Goal: Task Accomplishment & Management: Manage account settings

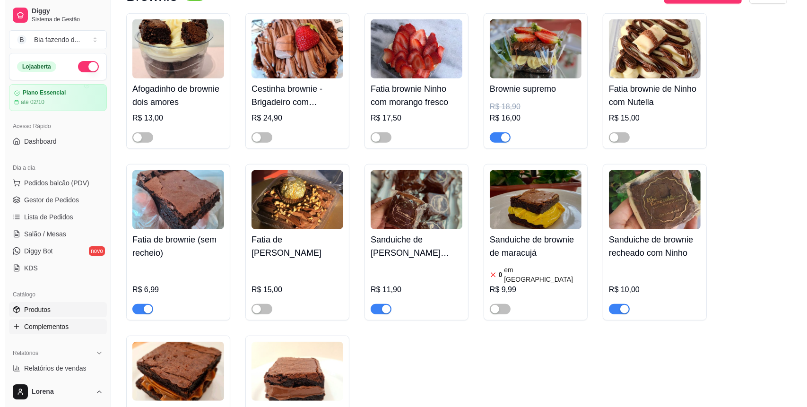
scroll to position [63, 0]
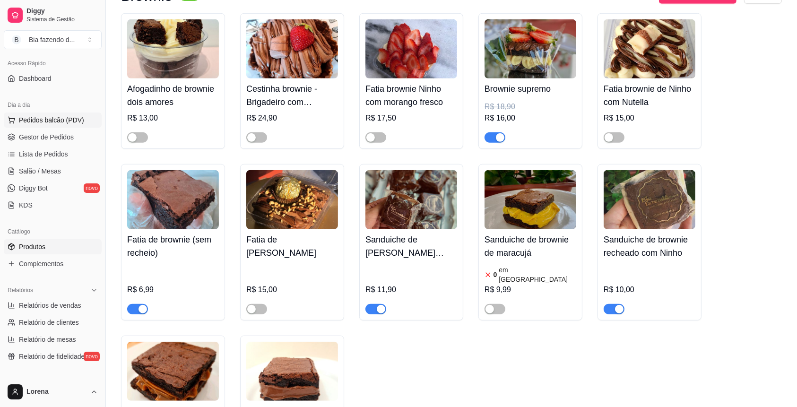
click at [60, 114] on button "Pedidos balcão (PDV)" at bounding box center [53, 119] width 98 height 15
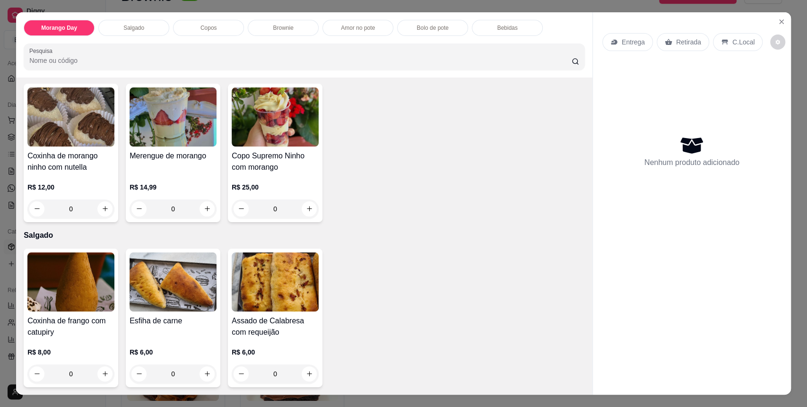
scroll to position [126, 0]
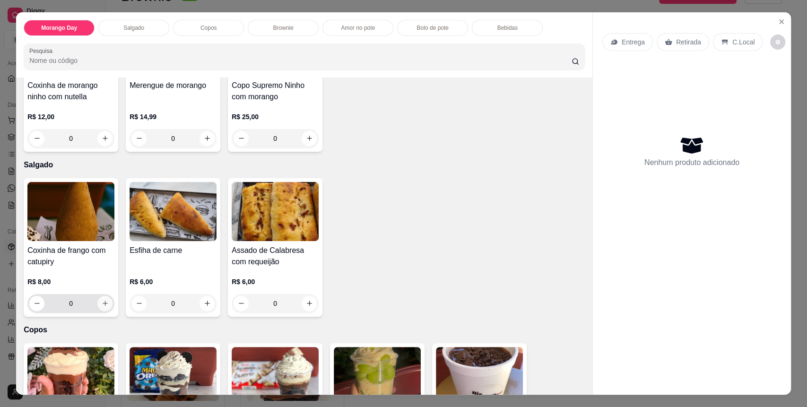
click at [104, 302] on button "increase-product-quantity" at bounding box center [104, 303] width 15 height 15
type input "1"
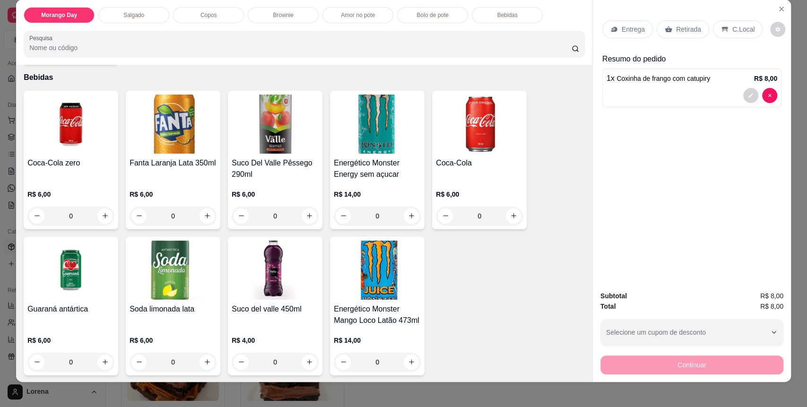
scroll to position [18, 0]
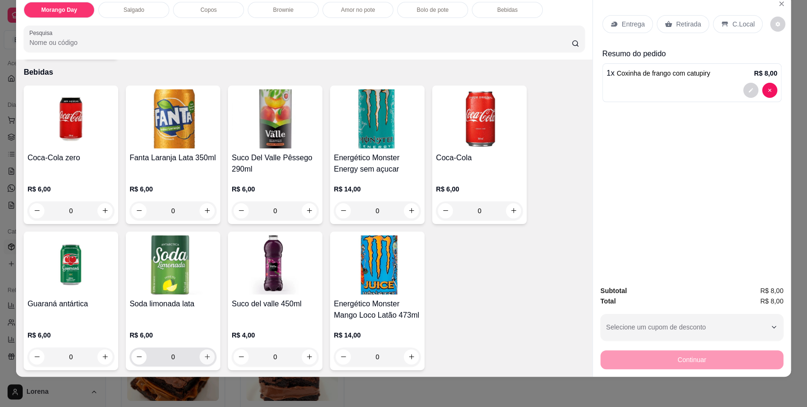
click at [199, 356] on button "increase-product-quantity" at bounding box center [206, 356] width 15 height 15
type input "1"
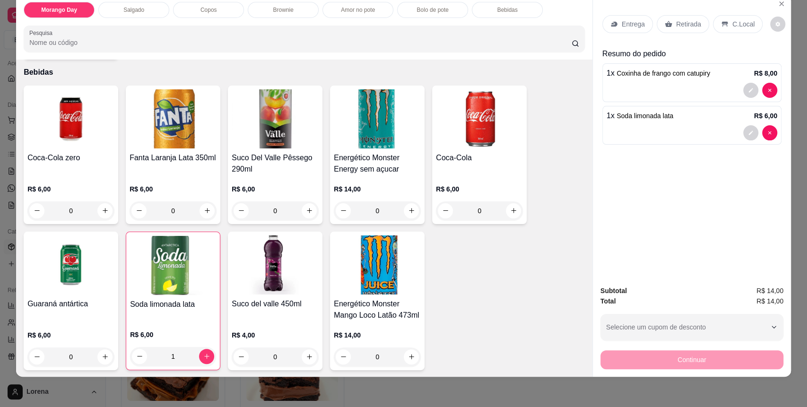
click at [722, 26] on div "C.Local" at bounding box center [738, 24] width 50 height 18
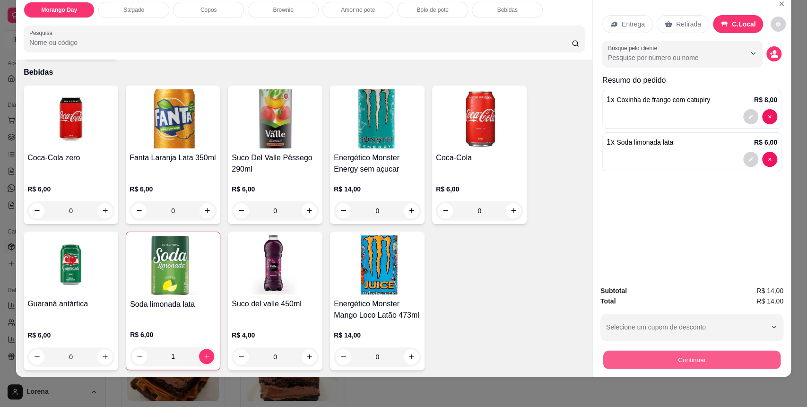
click at [729, 356] on button "Continuar" at bounding box center [691, 360] width 177 height 18
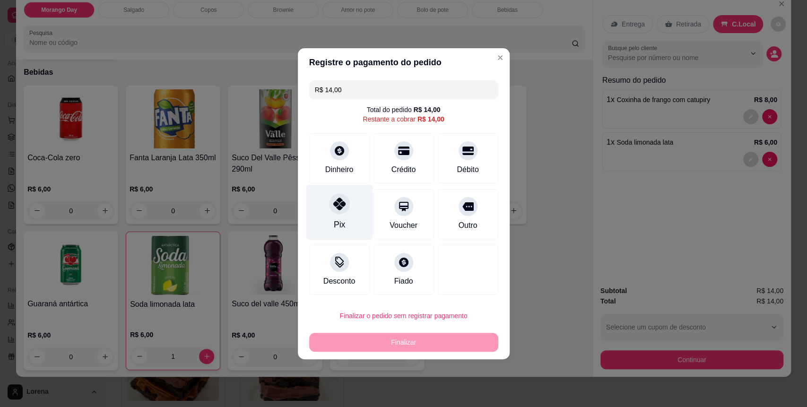
click at [329, 214] on div "Pix" at bounding box center [339, 211] width 67 height 55
type input "R$ 0,00"
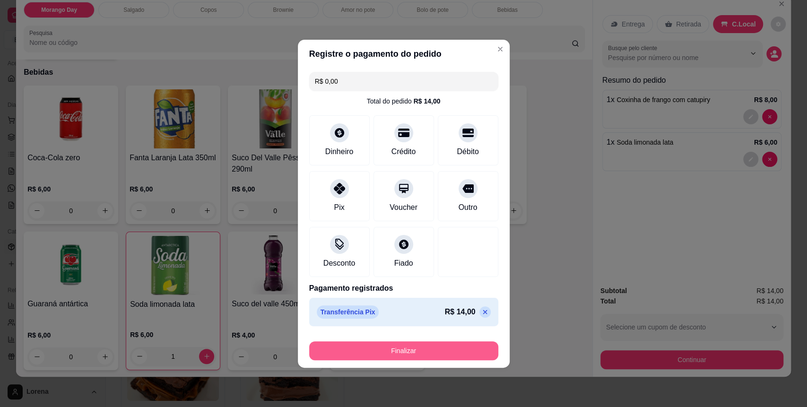
click at [392, 353] on button "Finalizar" at bounding box center [403, 350] width 189 height 19
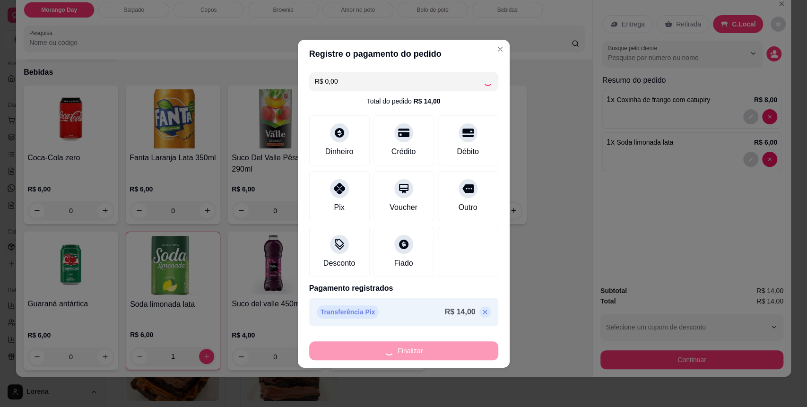
type input "0"
type input "-R$ 14,00"
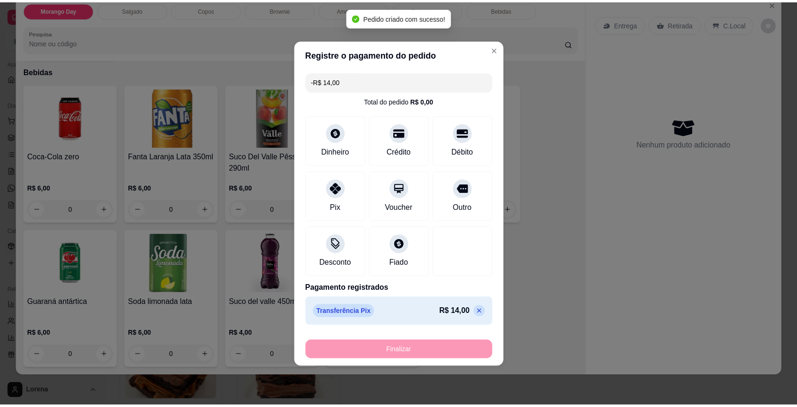
scroll to position [1168, 0]
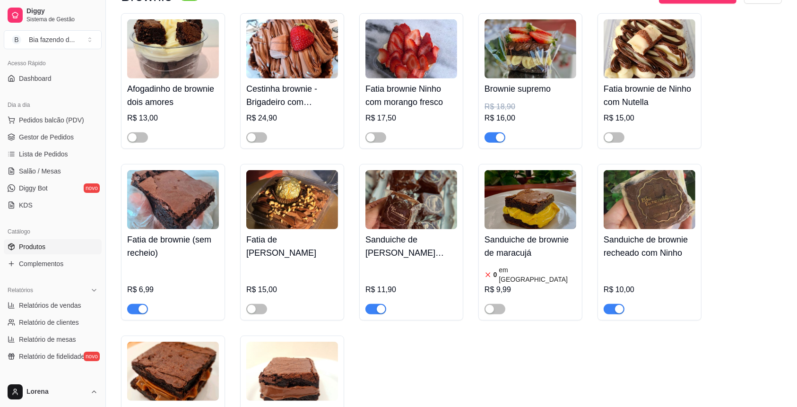
click at [625, 361] on div "Afogadinho de brownie dois amores R$ 13,00 Cestinha brownie - Brigadeiro com Nu…" at bounding box center [451, 242] width 661 height 458
click at [81, 152] on link "Lista de Pedidos" at bounding box center [53, 153] width 98 height 15
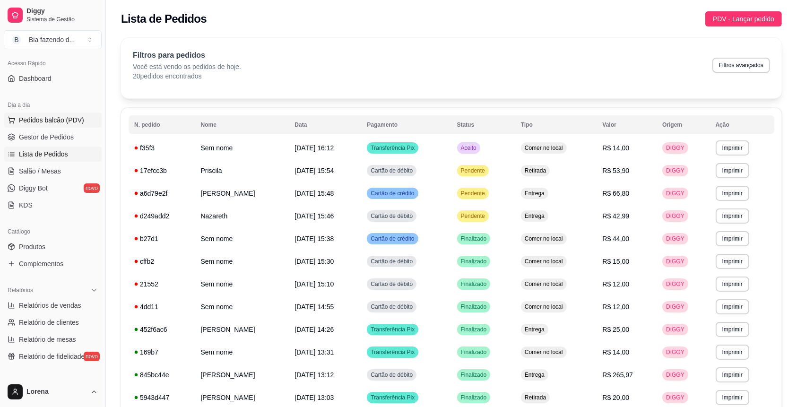
click at [62, 124] on span "Pedidos balcão (PDV)" at bounding box center [51, 119] width 65 height 9
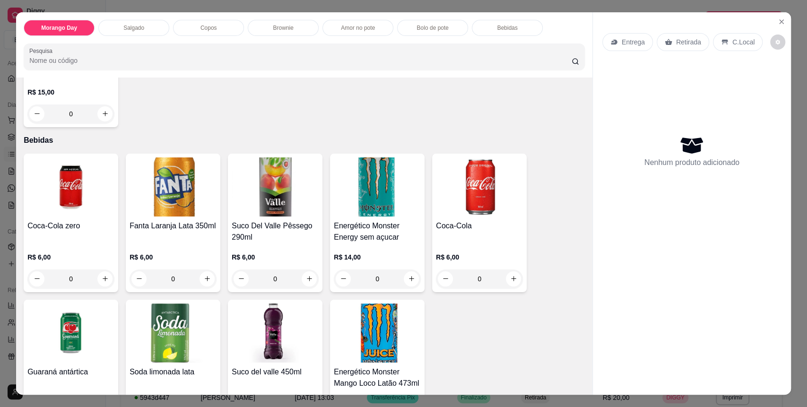
scroll to position [1104, 0]
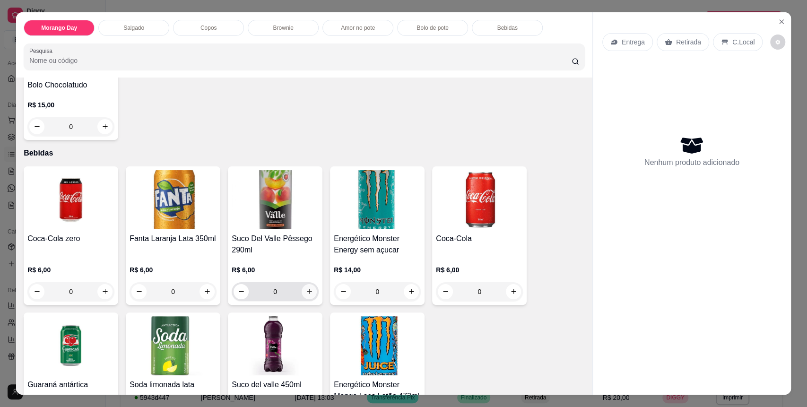
click at [310, 291] on button "increase-product-quantity" at bounding box center [308, 291] width 15 height 15
type input "1"
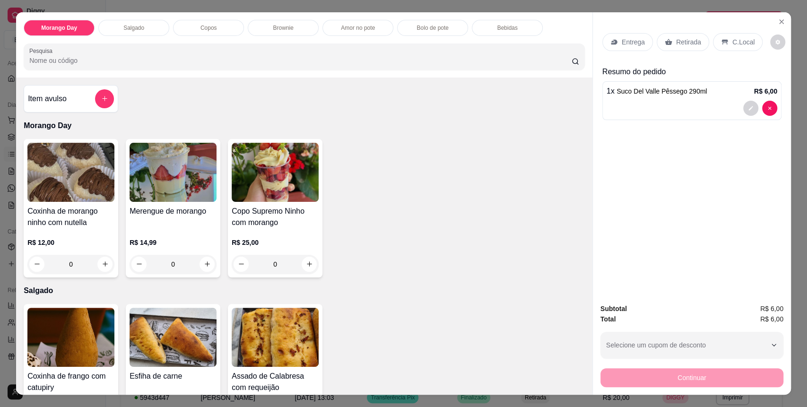
scroll to position [126, 0]
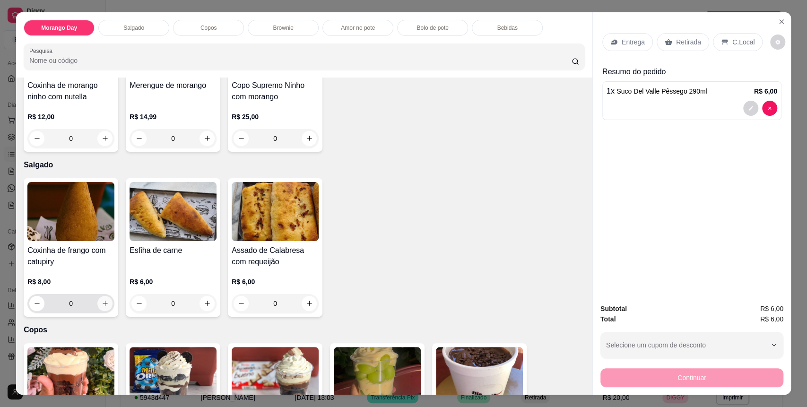
click at [102, 301] on icon "increase-product-quantity" at bounding box center [105, 303] width 7 height 7
type input "1"
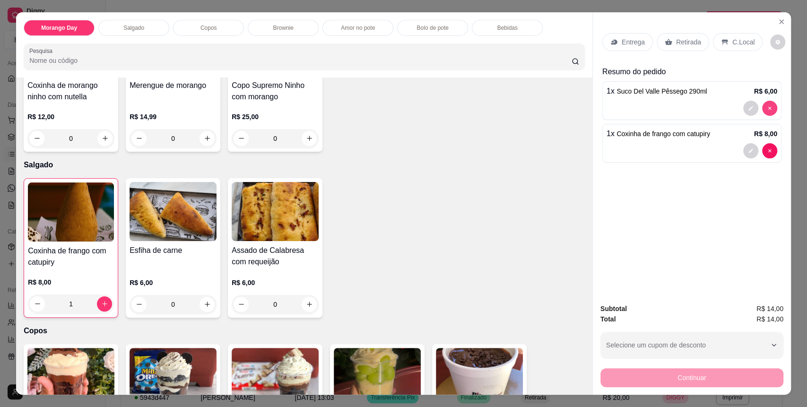
type input "0"
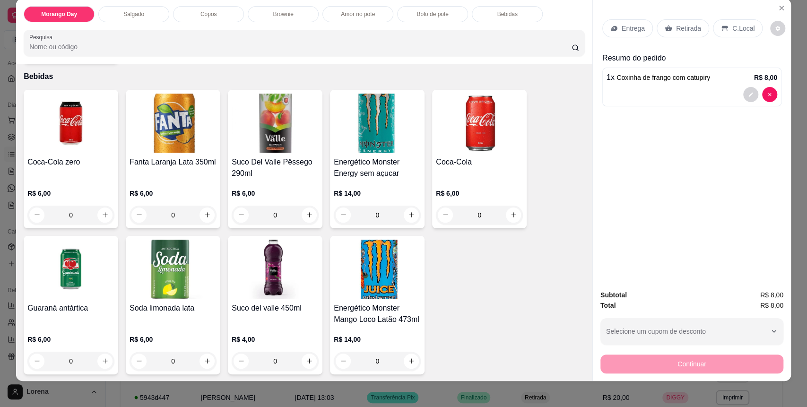
scroll to position [18, 0]
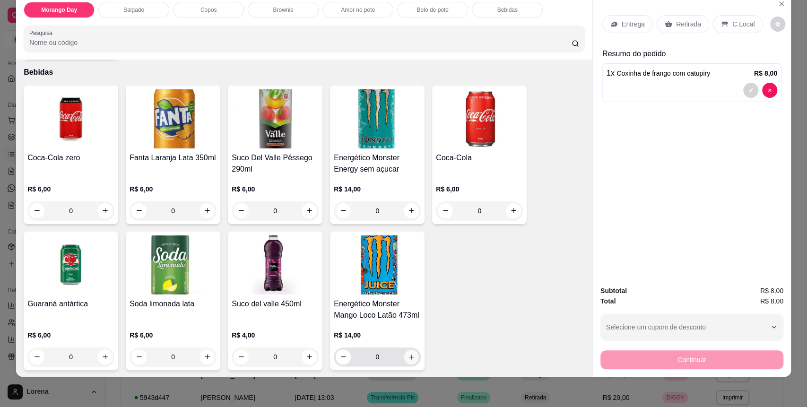
click at [408, 358] on icon "increase-product-quantity" at bounding box center [411, 356] width 7 height 7
type input "1"
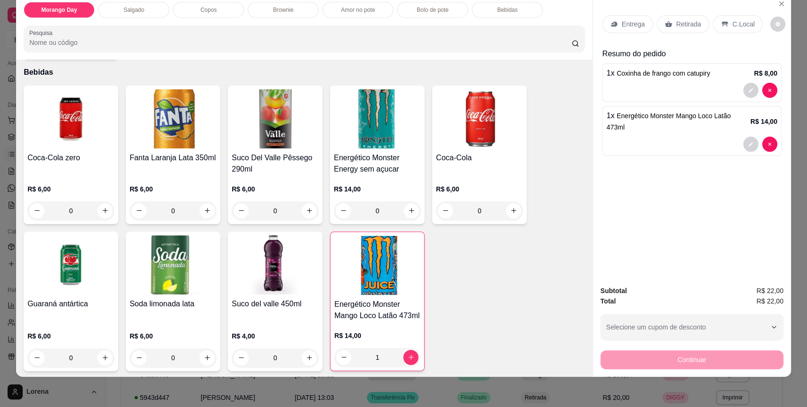
click at [745, 23] on p "C.Local" at bounding box center [743, 23] width 22 height 9
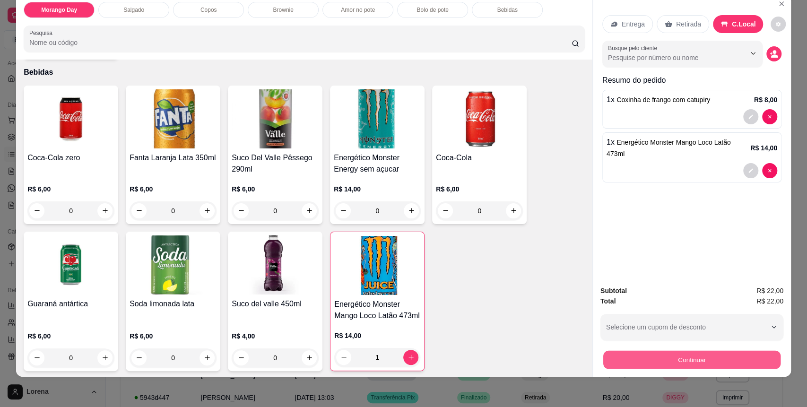
click at [705, 359] on button "Continuar" at bounding box center [691, 360] width 177 height 18
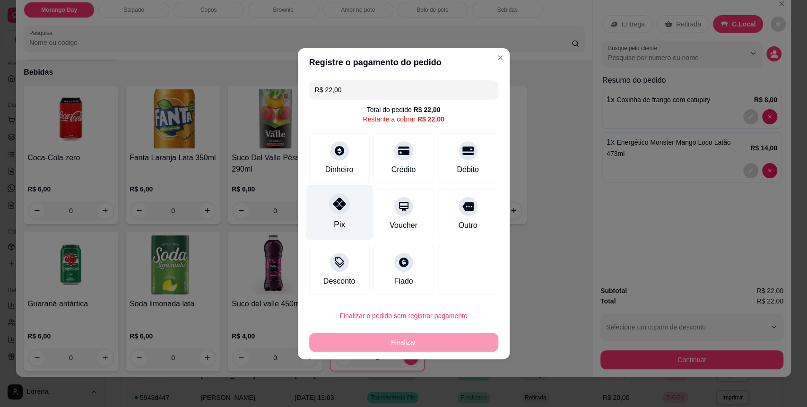
click at [344, 211] on div at bounding box center [339, 203] width 21 height 21
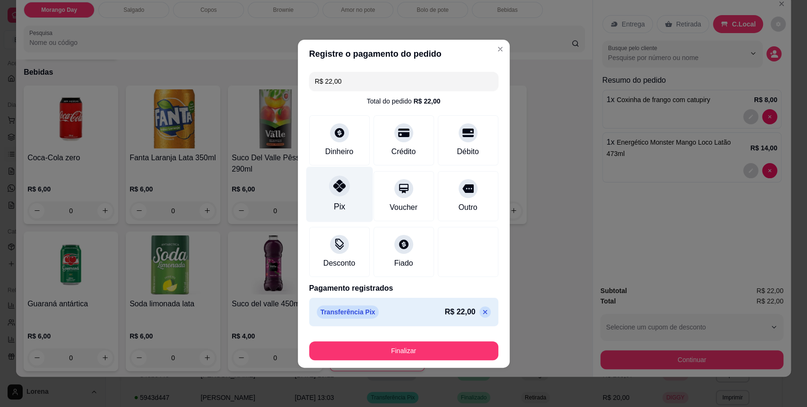
type input "R$ 0,00"
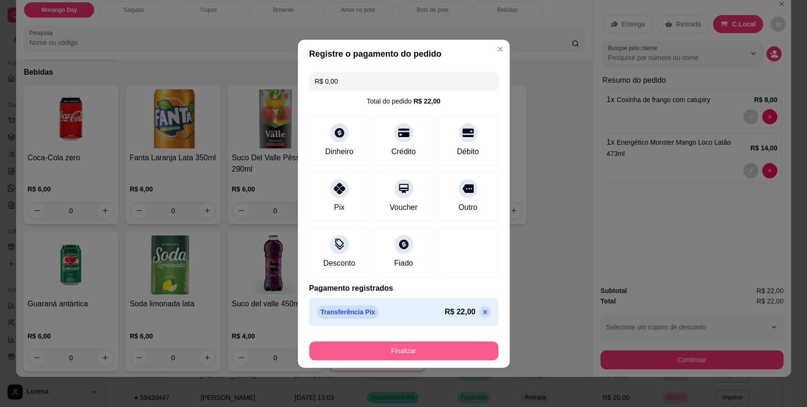
click at [427, 346] on button "Finalizar" at bounding box center [403, 350] width 189 height 19
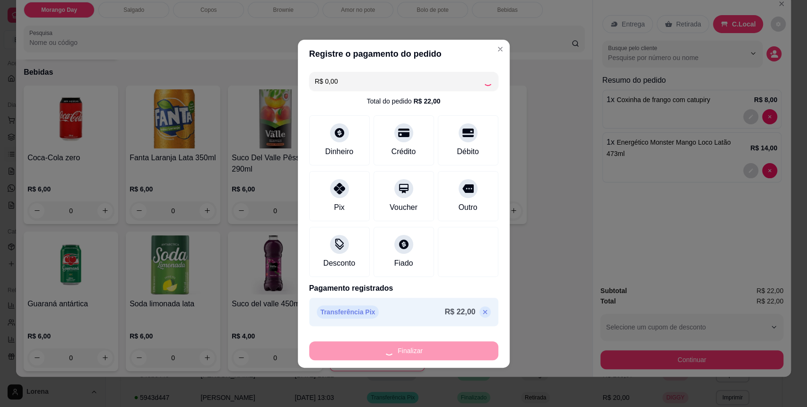
type input "0"
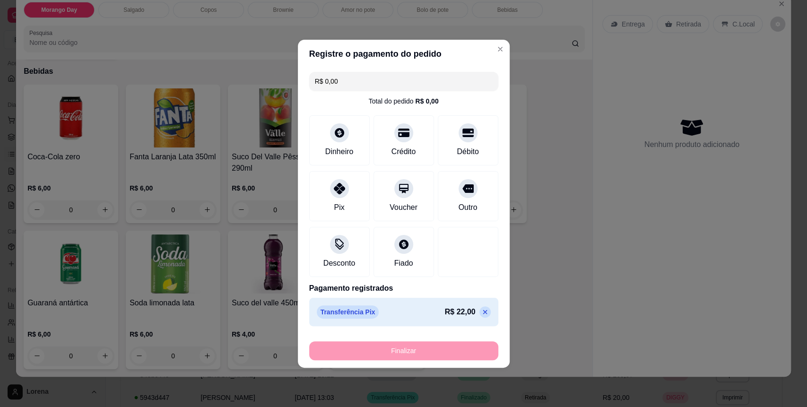
type input "-R$ 22,00"
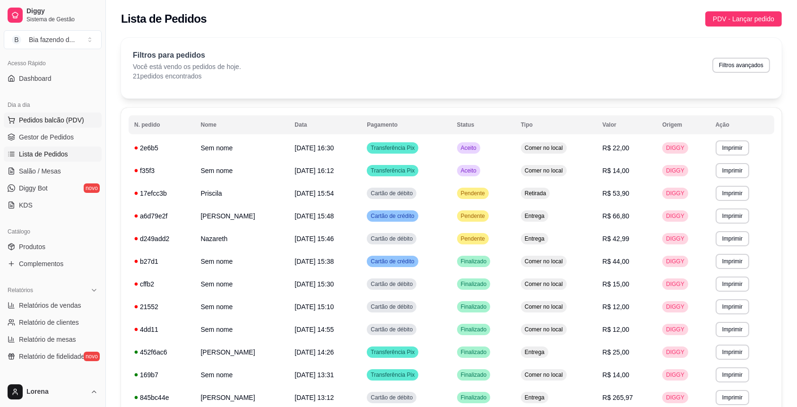
click at [59, 122] on span "Pedidos balcão (PDV)" at bounding box center [51, 119] width 65 height 9
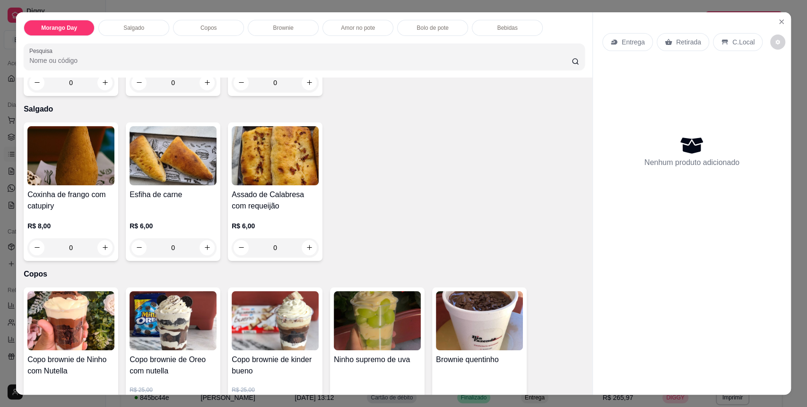
scroll to position [189, 0]
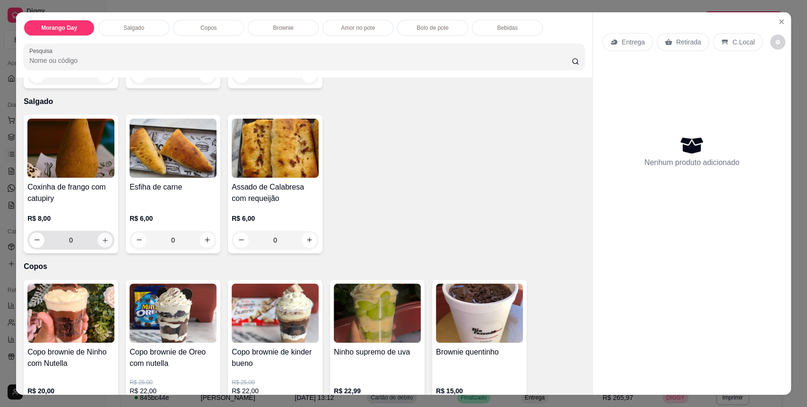
click at [102, 238] on icon "increase-product-quantity" at bounding box center [105, 240] width 7 height 7
type input "1"
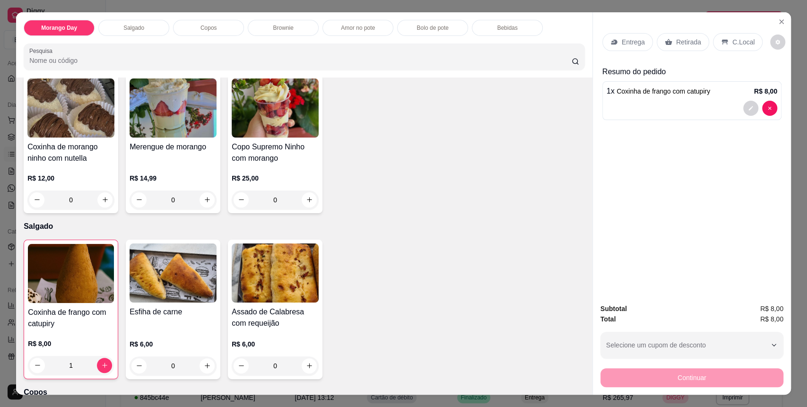
scroll to position [0, 0]
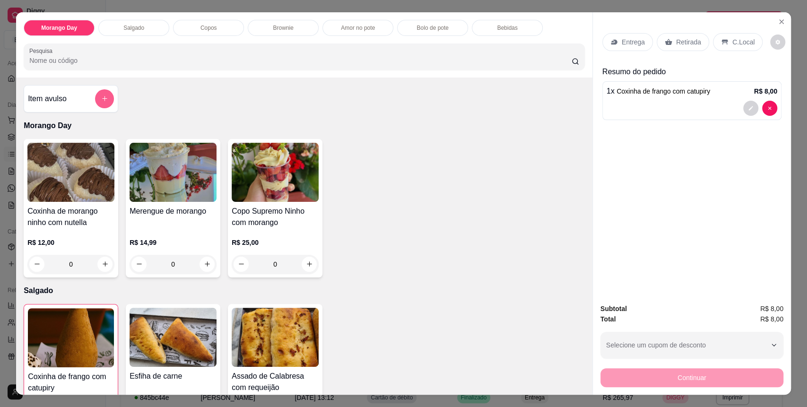
click at [102, 94] on button "add-separate-item" at bounding box center [104, 98] width 19 height 19
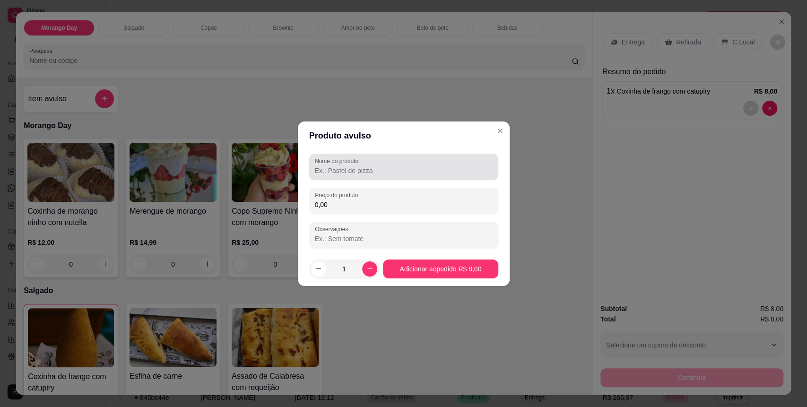
click at [364, 154] on div "Nome do produto" at bounding box center [403, 167] width 189 height 26
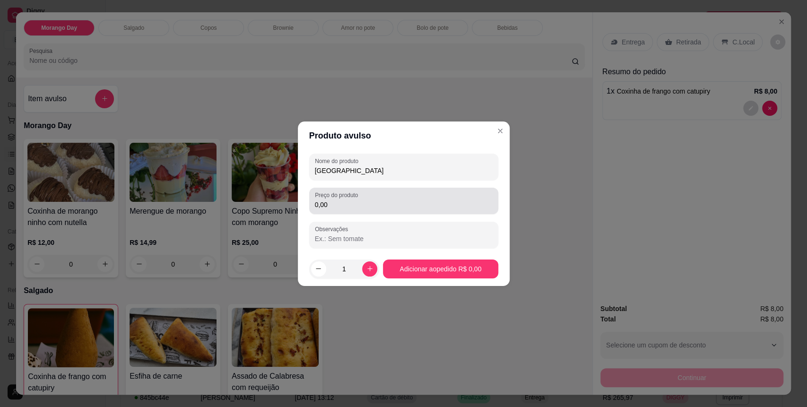
type input "[GEOGRAPHIC_DATA]"
drag, startPoint x: 381, startPoint y: 203, endPoint x: 375, endPoint y: 210, distance: 8.7
click at [368, 212] on div "Preço do produto 0,00" at bounding box center [403, 201] width 189 height 26
type input "9,00"
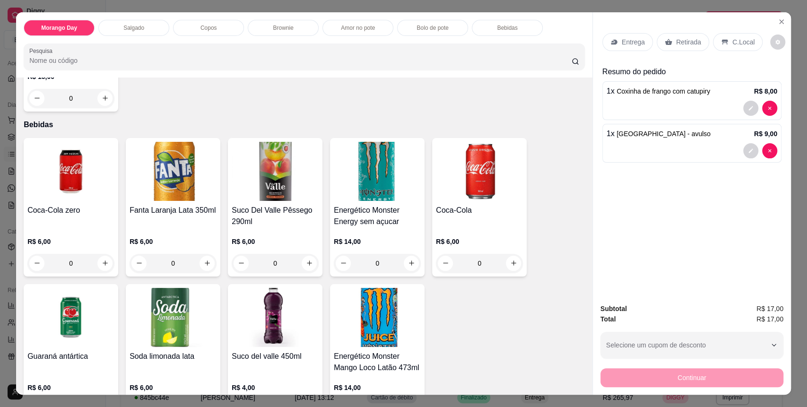
scroll to position [1168, 0]
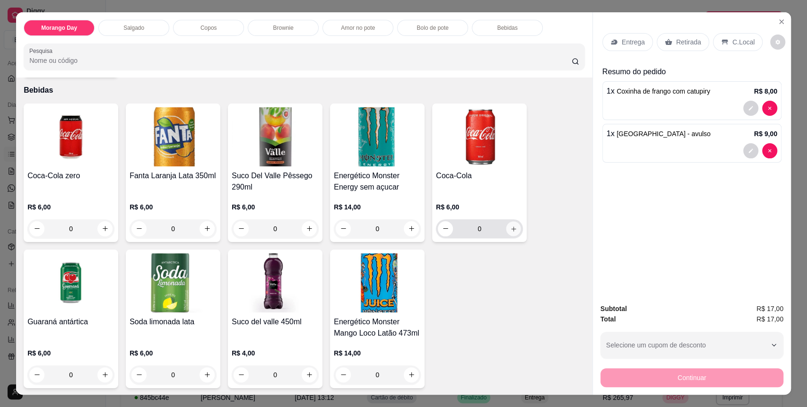
click at [515, 227] on button "increase-product-quantity" at bounding box center [513, 228] width 15 height 15
type input "1"
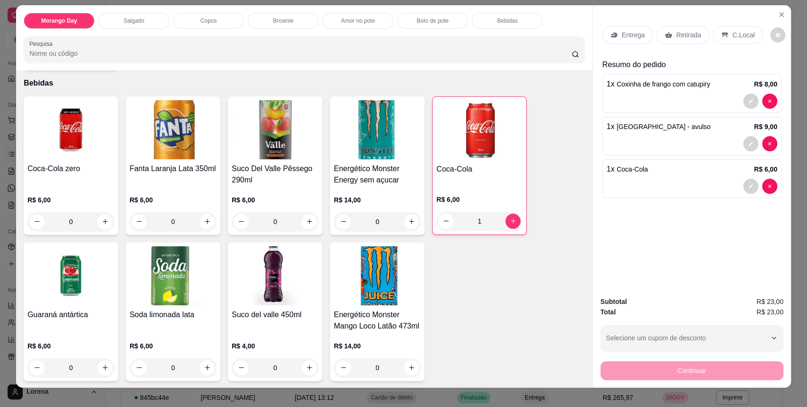
scroll to position [18, 0]
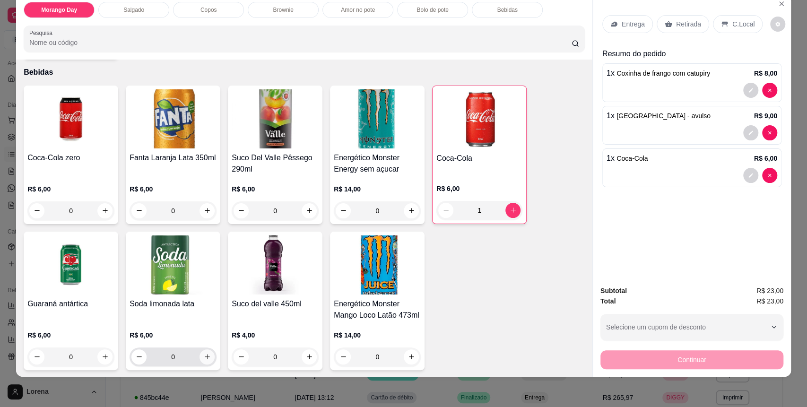
click at [205, 360] on button "increase-product-quantity" at bounding box center [206, 356] width 15 height 15
type input "1"
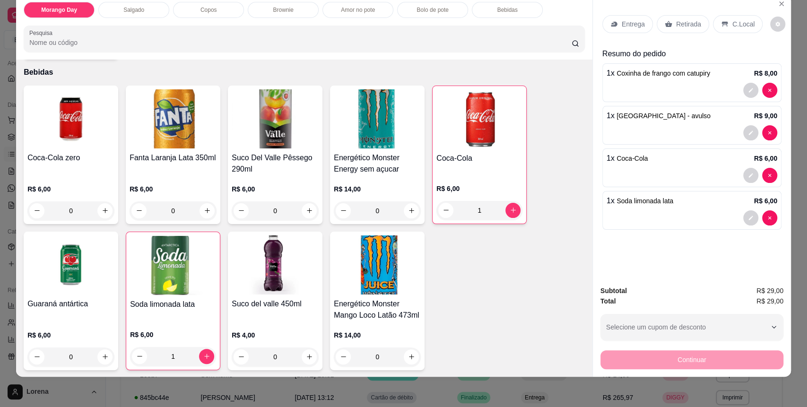
click at [714, 361] on div "Continuar" at bounding box center [691, 358] width 183 height 21
click at [741, 24] on p "C.Local" at bounding box center [743, 23] width 22 height 9
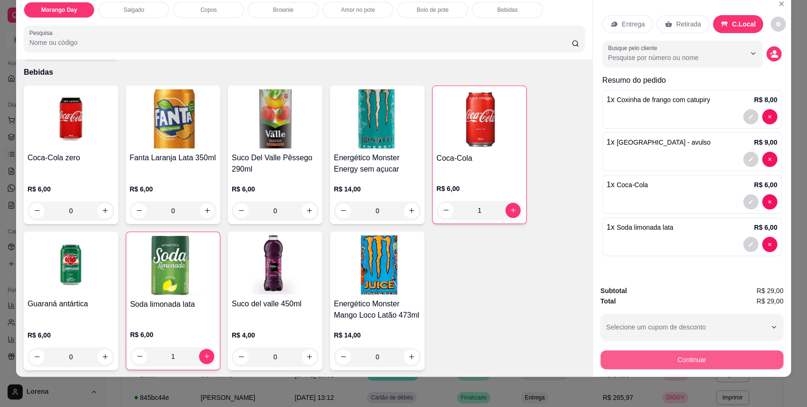
click at [702, 355] on button "Continuar" at bounding box center [691, 359] width 183 height 19
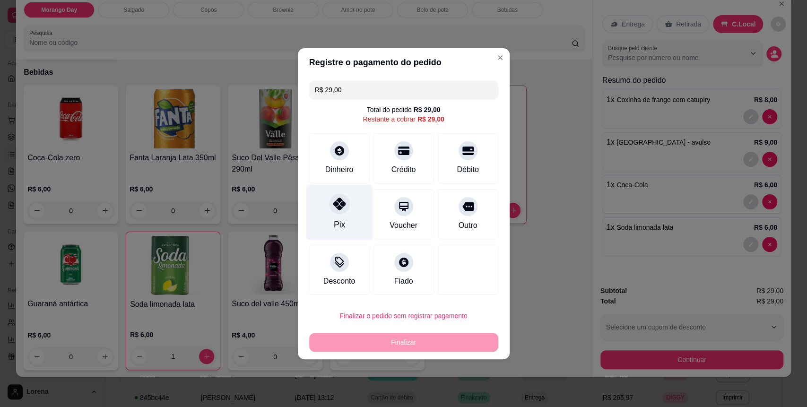
click at [319, 198] on div "Pix" at bounding box center [339, 211] width 67 height 55
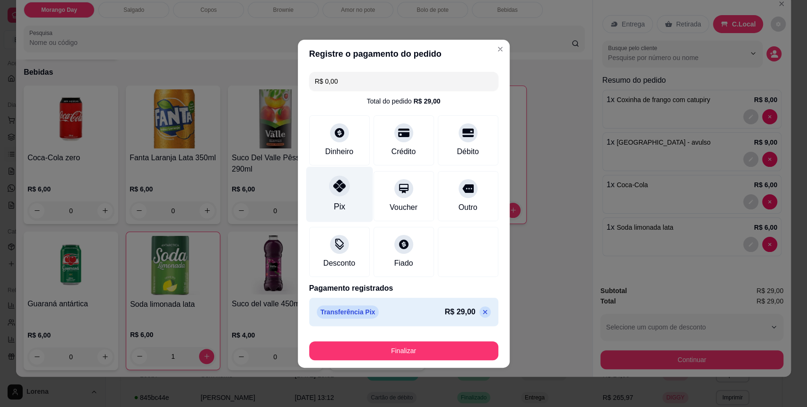
type input "R$ 0,00"
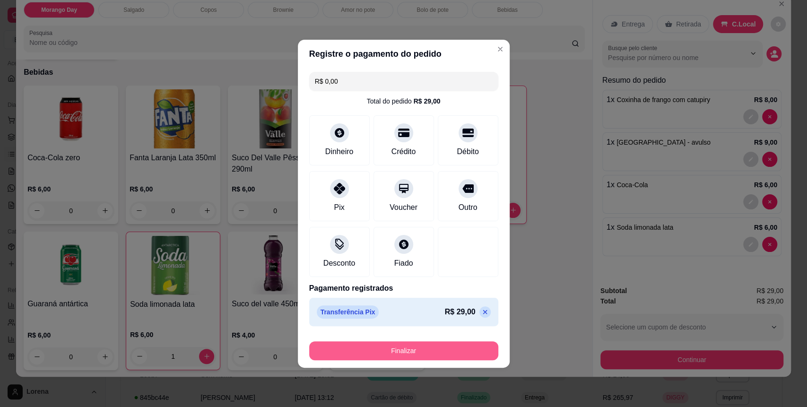
click at [439, 348] on button "Finalizar" at bounding box center [403, 350] width 189 height 19
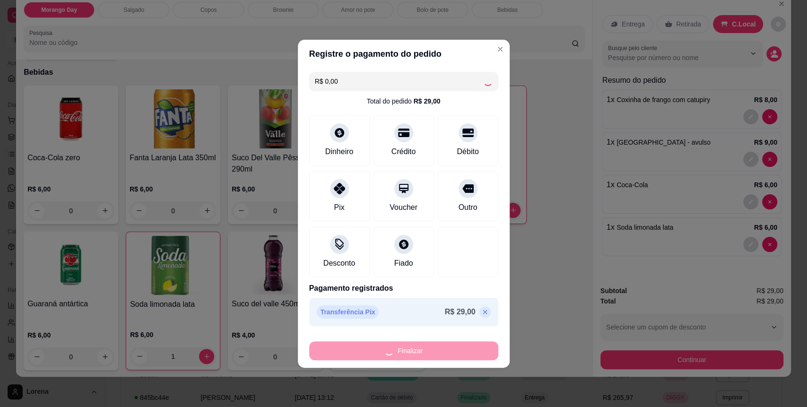
type input "0"
type input "-R$ 29,00"
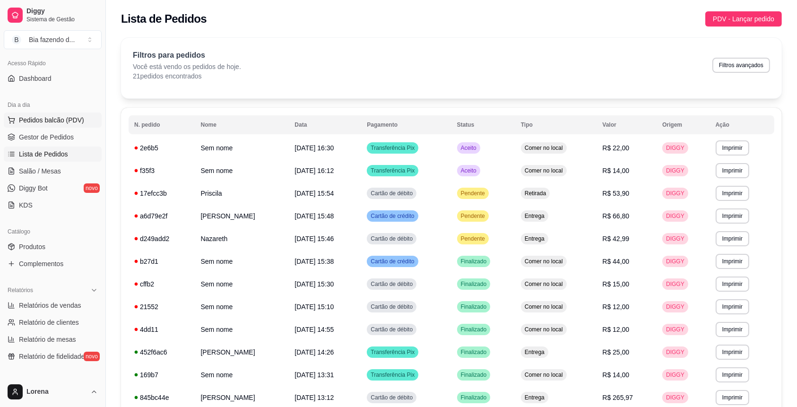
click at [55, 120] on span "Pedidos balcão (PDV)" at bounding box center [51, 119] width 65 height 9
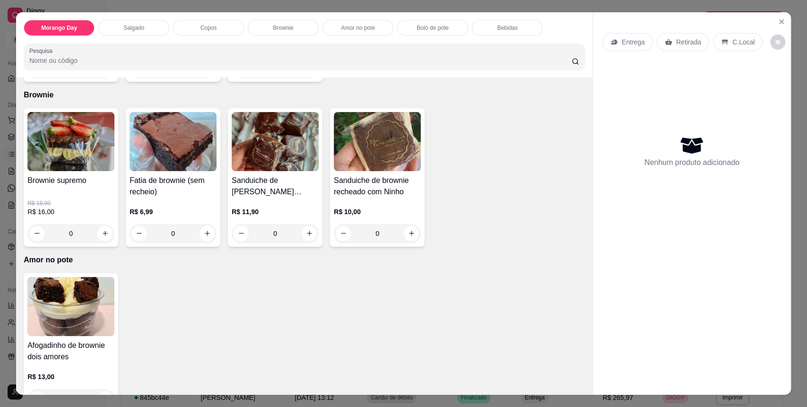
scroll to position [693, 0]
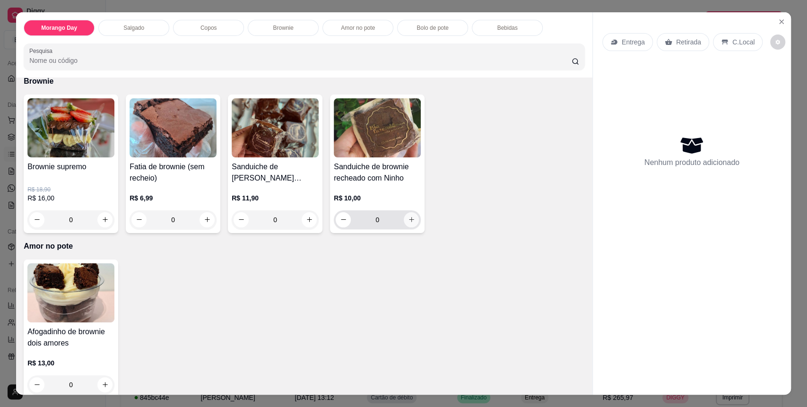
click at [408, 221] on icon "increase-product-quantity" at bounding box center [411, 219] width 7 height 7
type input "1"
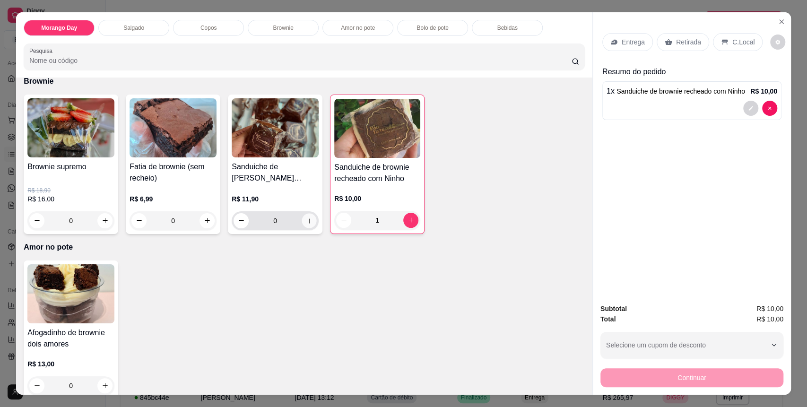
click at [302, 226] on button "increase-product-quantity" at bounding box center [309, 220] width 15 height 15
type input "1"
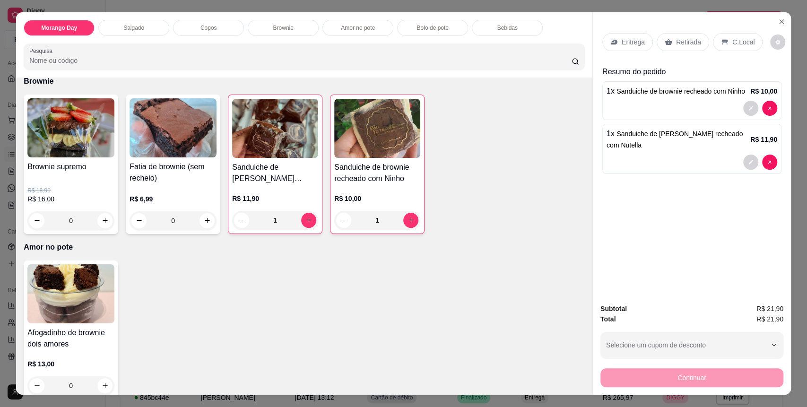
click at [722, 40] on div "C.Local" at bounding box center [738, 42] width 50 height 18
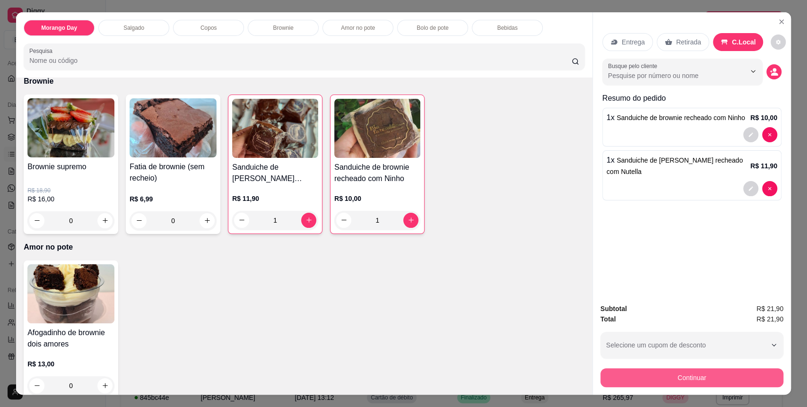
click at [669, 382] on button "Continuar" at bounding box center [691, 377] width 183 height 19
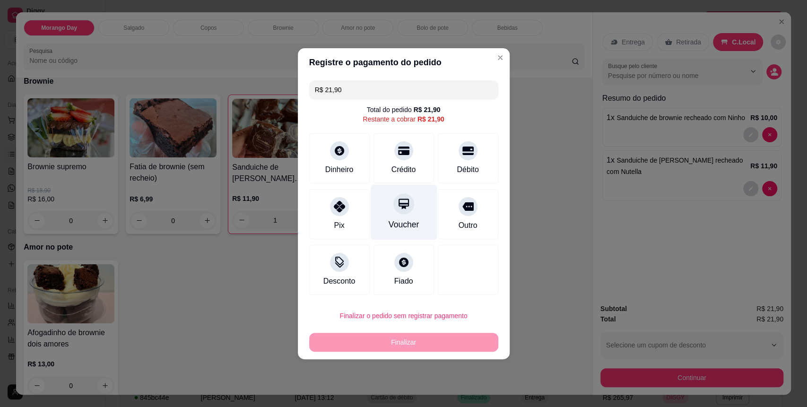
click at [391, 167] on div "Crédito" at bounding box center [403, 169] width 25 height 11
type input "R$ 0,00"
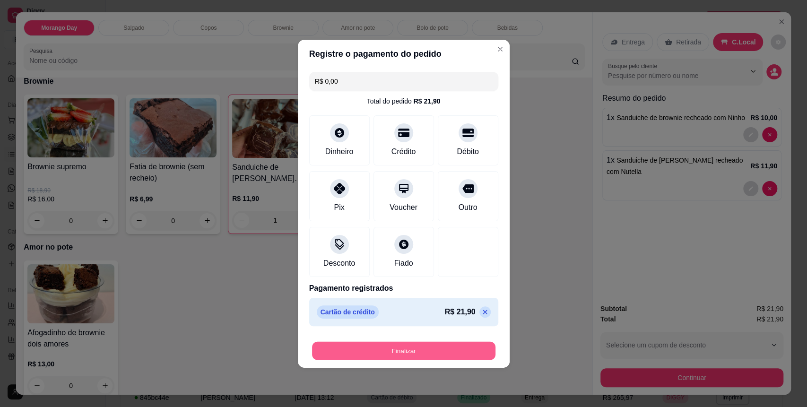
click at [433, 348] on button "Finalizar" at bounding box center [403, 350] width 183 height 18
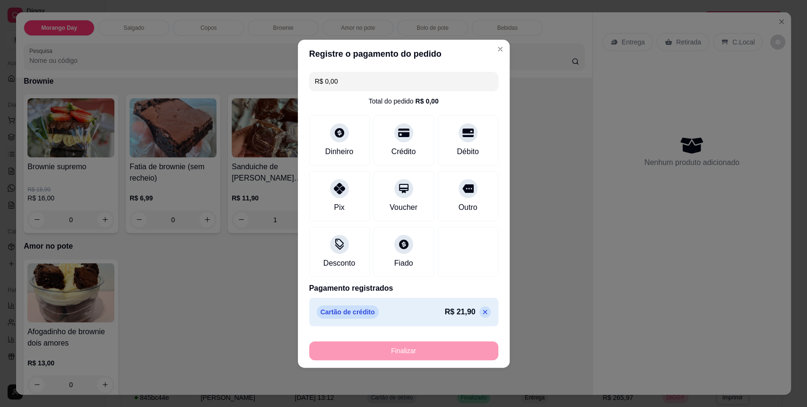
type input "0"
type input "-R$ 21,90"
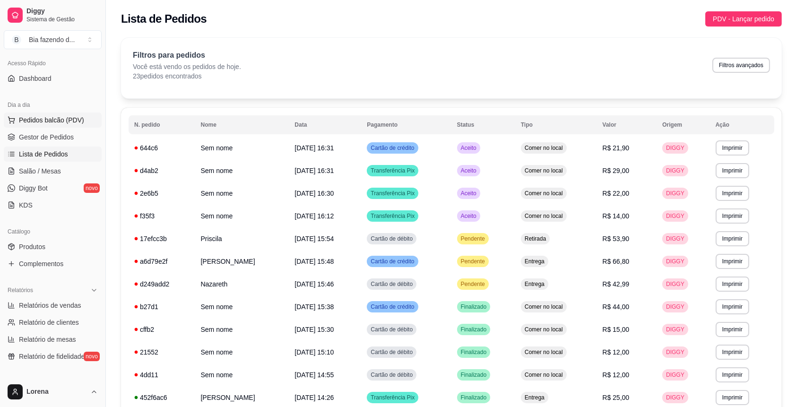
click at [48, 114] on button "Pedidos balcão (PDV)" at bounding box center [53, 119] width 98 height 15
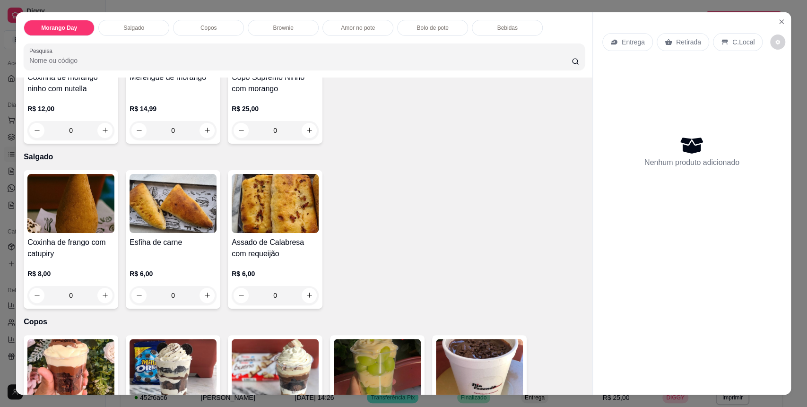
scroll to position [189, 0]
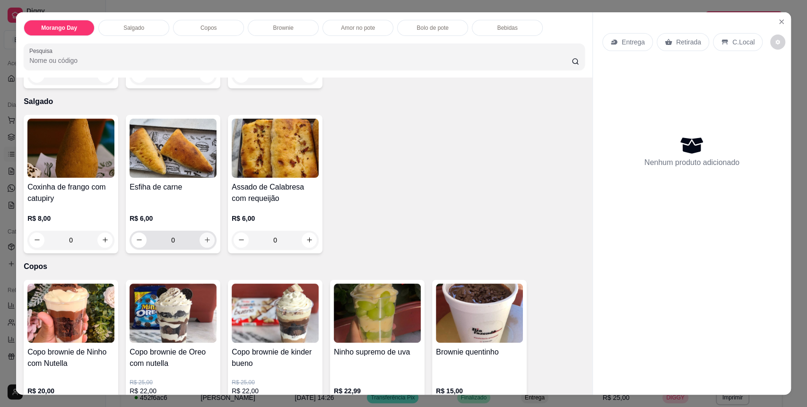
click at [207, 240] on button "increase-product-quantity" at bounding box center [206, 239] width 15 height 15
type input "1"
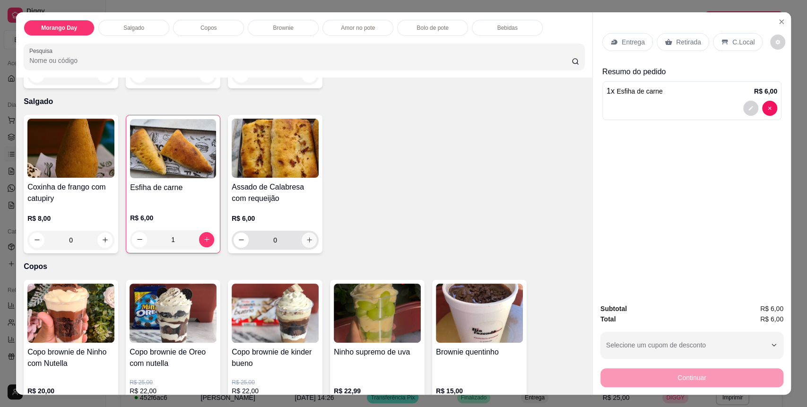
click at [303, 236] on button "increase-product-quantity" at bounding box center [308, 239] width 15 height 15
type input "1"
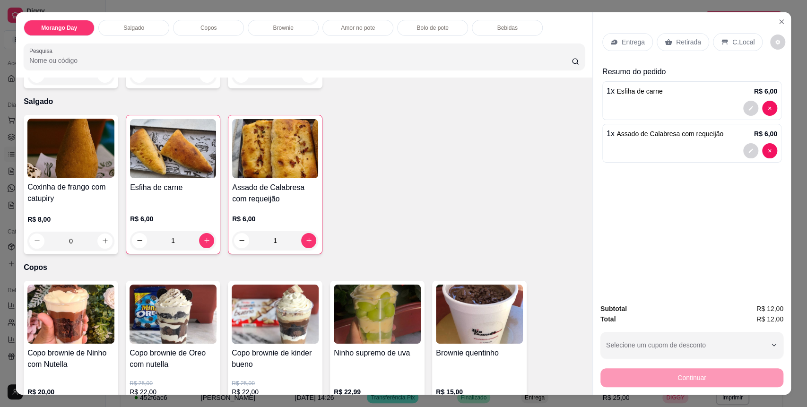
click at [718, 45] on div "C.Local" at bounding box center [738, 42] width 50 height 18
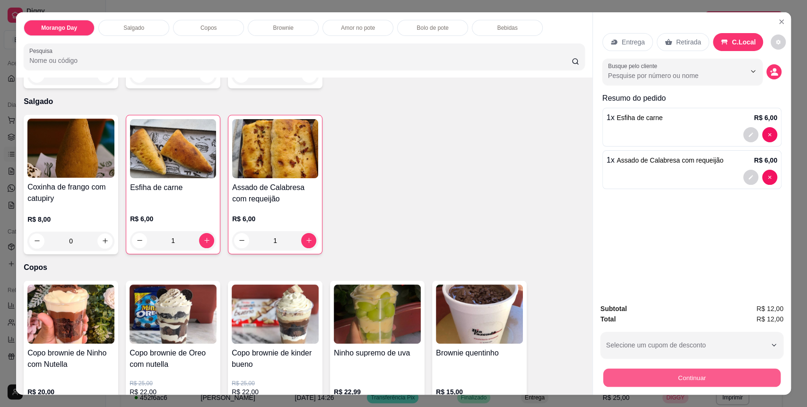
click at [709, 382] on button "Continuar" at bounding box center [691, 378] width 177 height 18
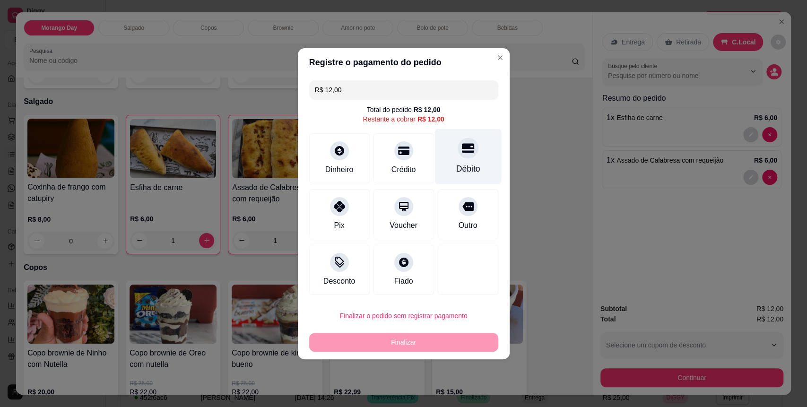
click at [442, 162] on div "Débito" at bounding box center [467, 156] width 67 height 55
type input "R$ 0,00"
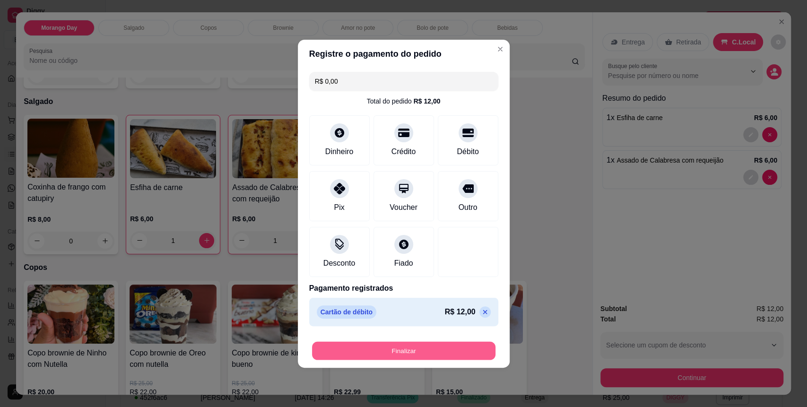
click at [444, 347] on button "Finalizar" at bounding box center [403, 350] width 183 height 18
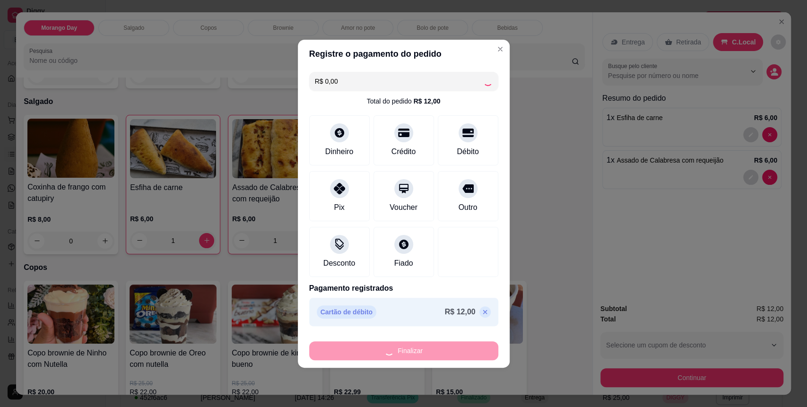
type input "0"
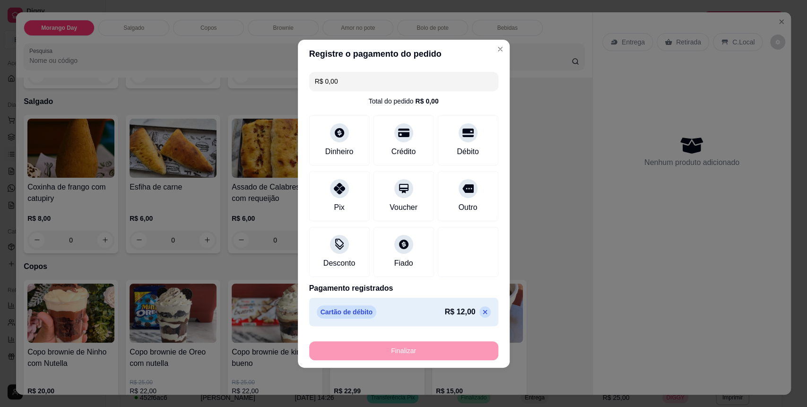
type input "-R$ 12,00"
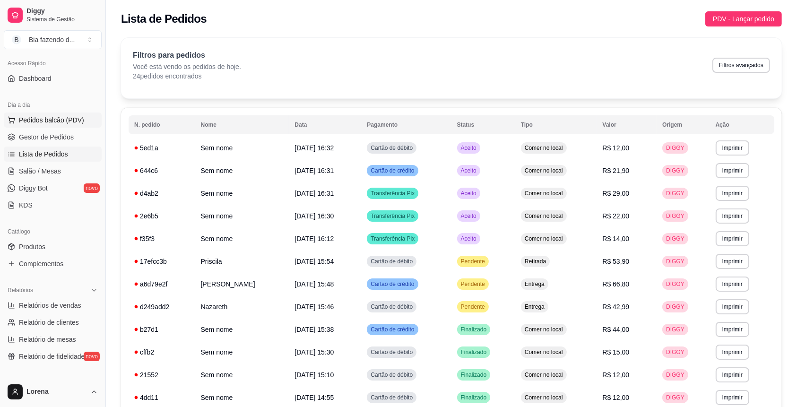
click at [67, 120] on span "Pedidos balcão (PDV)" at bounding box center [51, 119] width 65 height 9
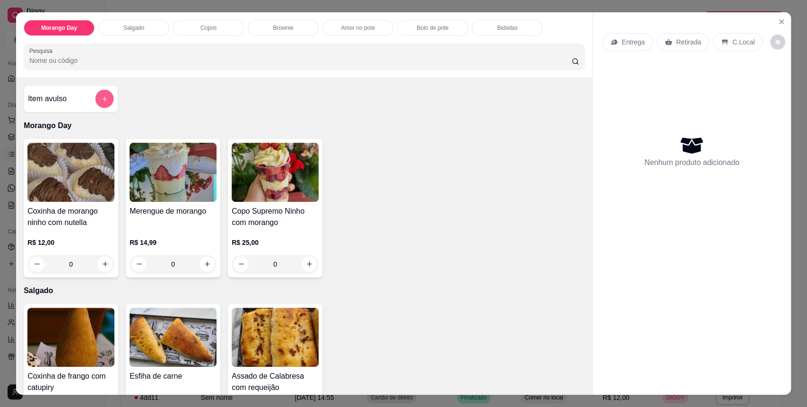
click at [103, 103] on button "add-separate-item" at bounding box center [104, 98] width 18 height 18
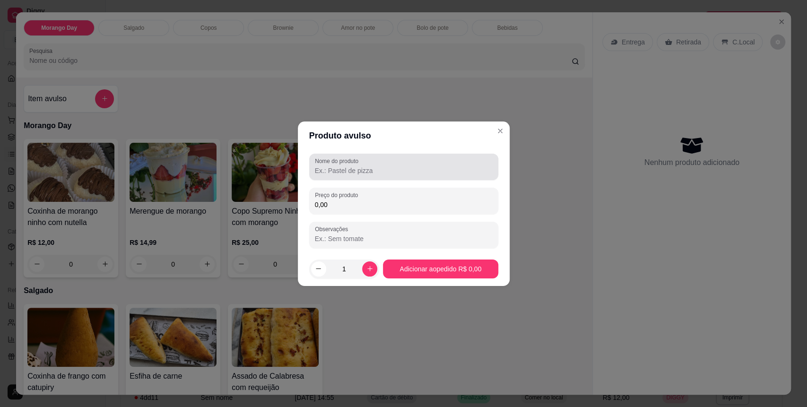
click at [362, 165] on div at bounding box center [404, 166] width 178 height 19
type input "[GEOGRAPHIC_DATA]"
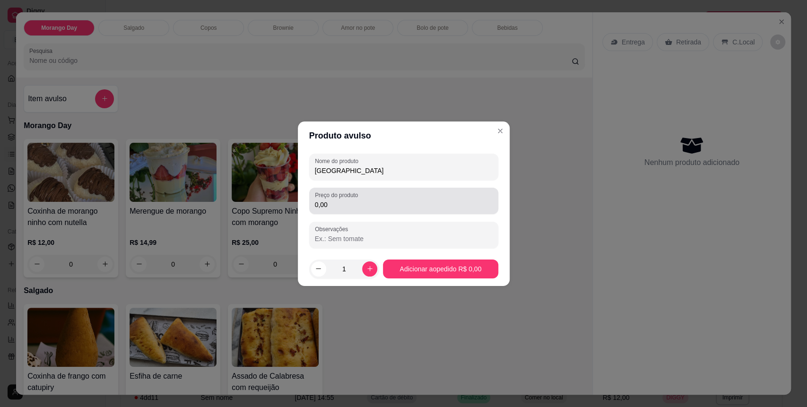
click at [333, 212] on div "Preço do produto 0,00" at bounding box center [403, 201] width 189 height 26
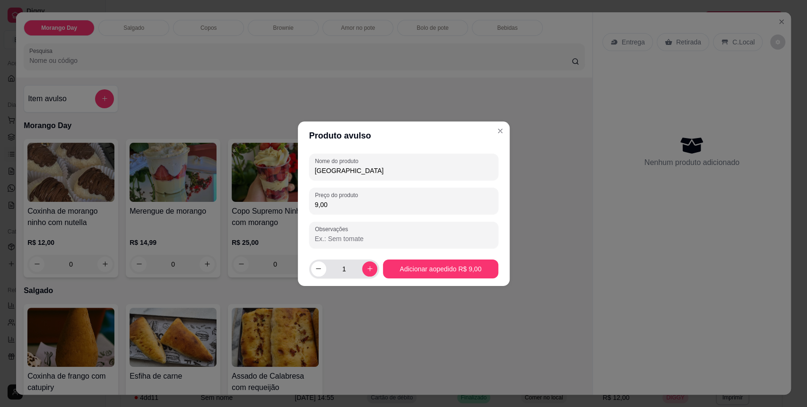
type input "9,00"
click at [362, 266] on button "increase-product-quantity" at bounding box center [369, 268] width 15 height 15
type input "2"
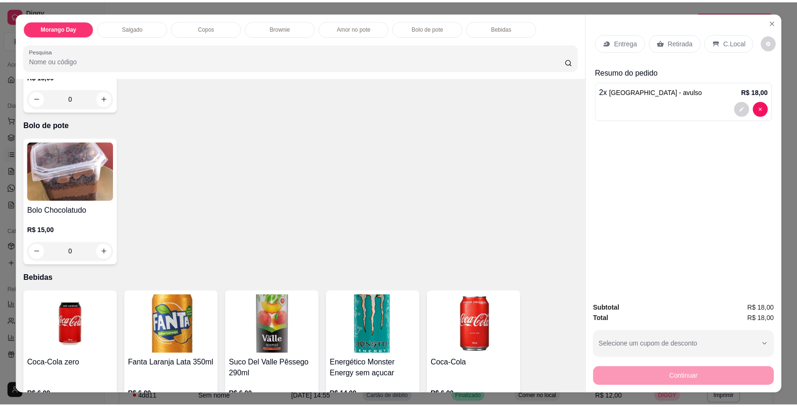
scroll to position [1168, 0]
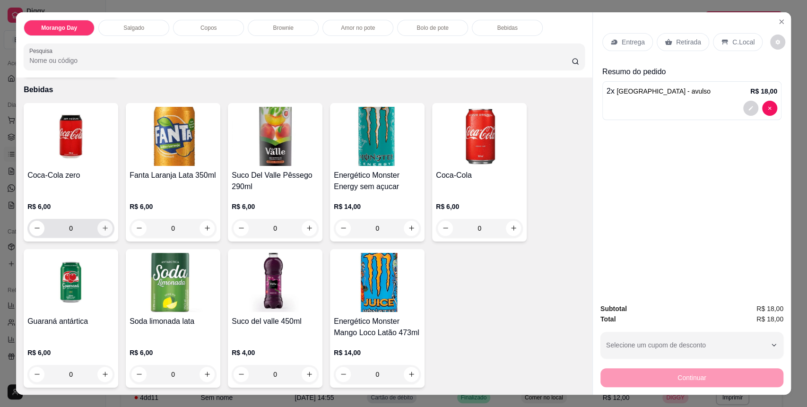
click at [101, 233] on button "increase-product-quantity" at bounding box center [104, 228] width 15 height 15
type input "1"
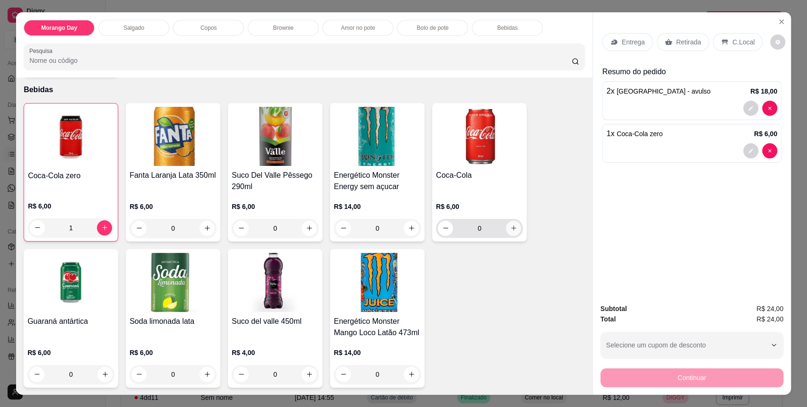
click at [510, 224] on icon "increase-product-quantity" at bounding box center [513, 227] width 7 height 7
type input "1"
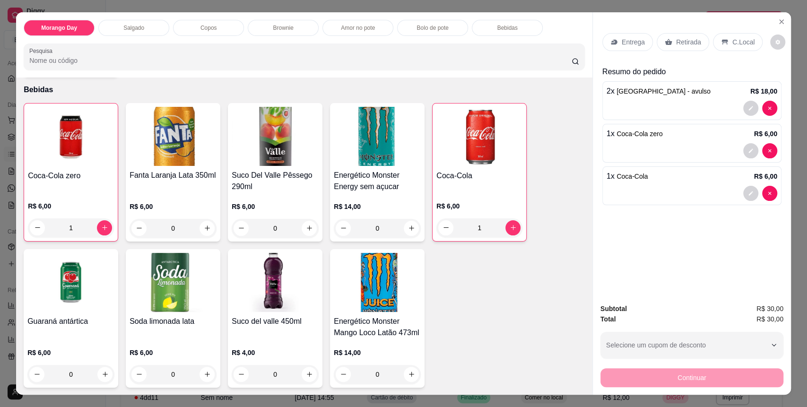
click at [723, 43] on div "C.Local" at bounding box center [738, 42] width 50 height 18
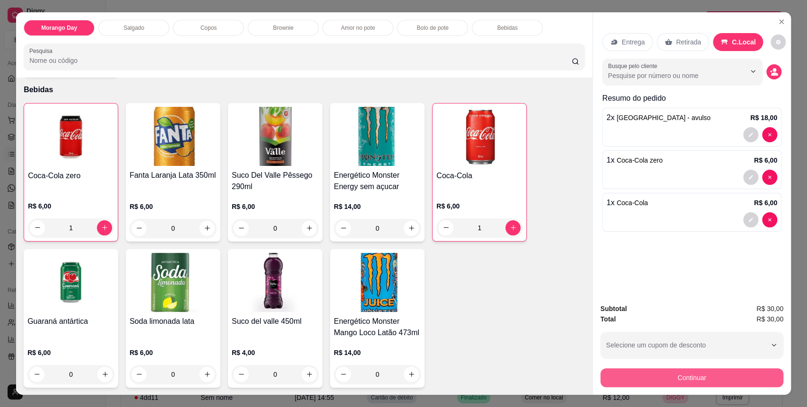
click at [731, 375] on button "Continuar" at bounding box center [691, 377] width 183 height 19
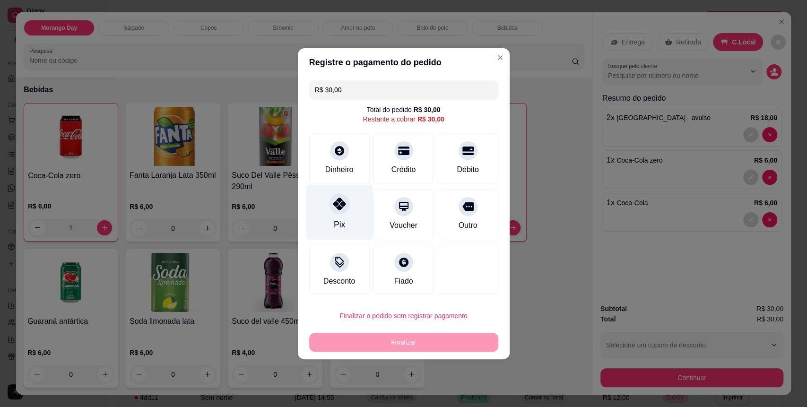
click at [353, 209] on div "Pix" at bounding box center [339, 211] width 67 height 55
type input "R$ 0,00"
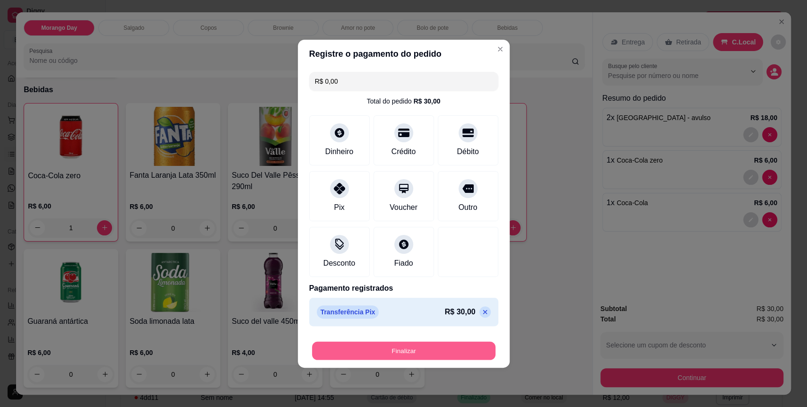
click at [425, 352] on button "Finalizar" at bounding box center [403, 350] width 183 height 18
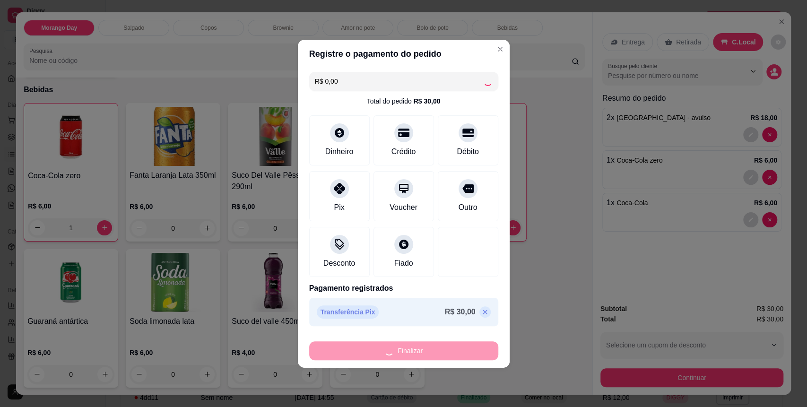
type input "0"
type input "-R$ 30,00"
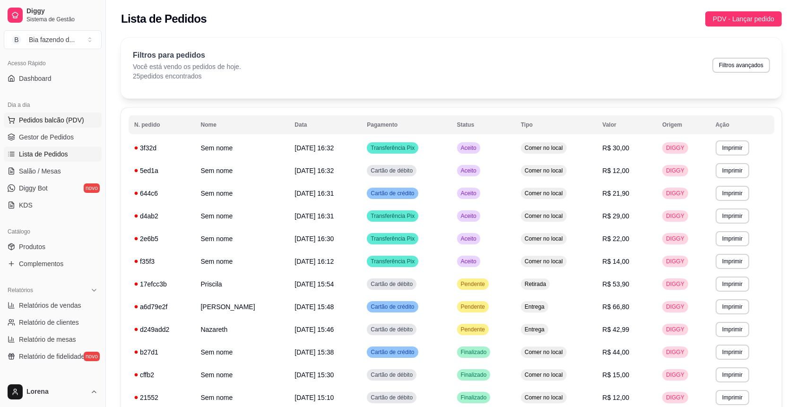
click at [52, 122] on span "Pedidos balcão (PDV)" at bounding box center [51, 119] width 65 height 9
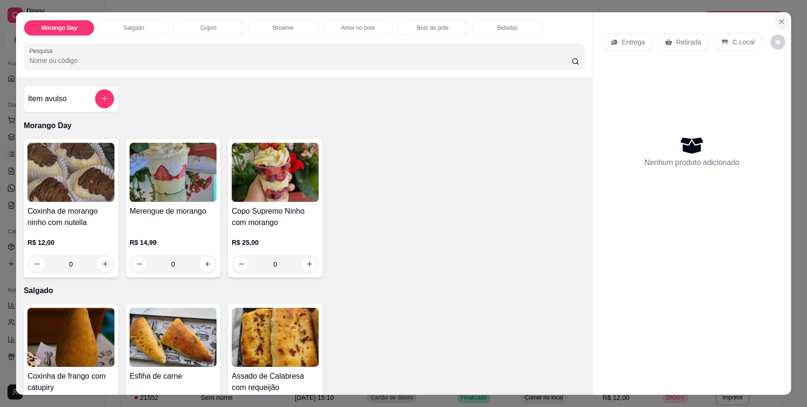
click at [777, 19] on icon "Close" at bounding box center [781, 22] width 8 height 8
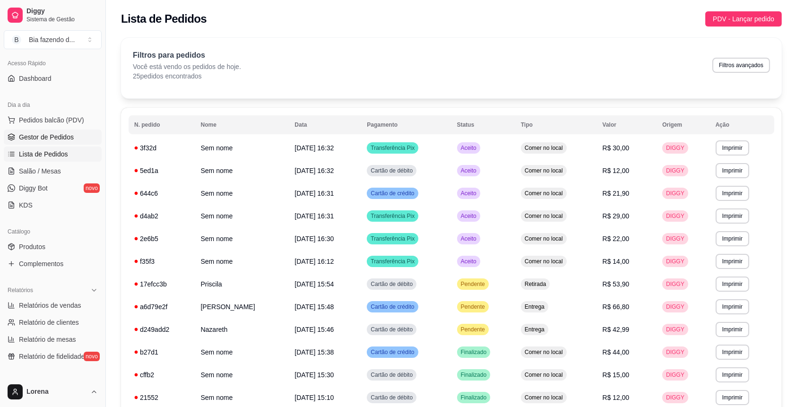
click at [55, 136] on span "Gestor de Pedidos" at bounding box center [46, 136] width 55 height 9
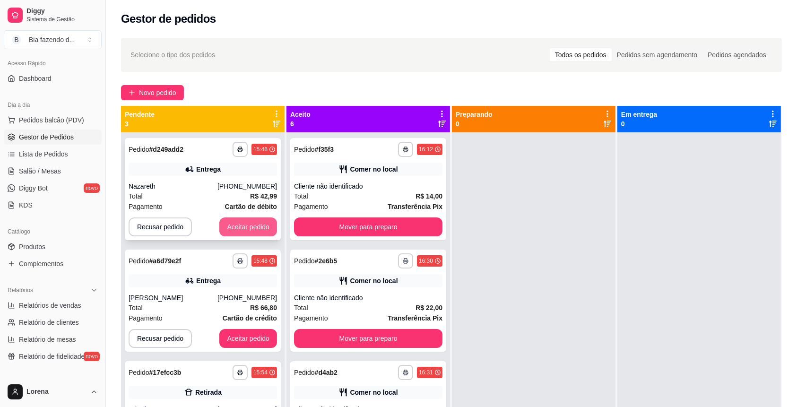
click at [256, 229] on button "Aceitar pedido" at bounding box center [248, 226] width 58 height 19
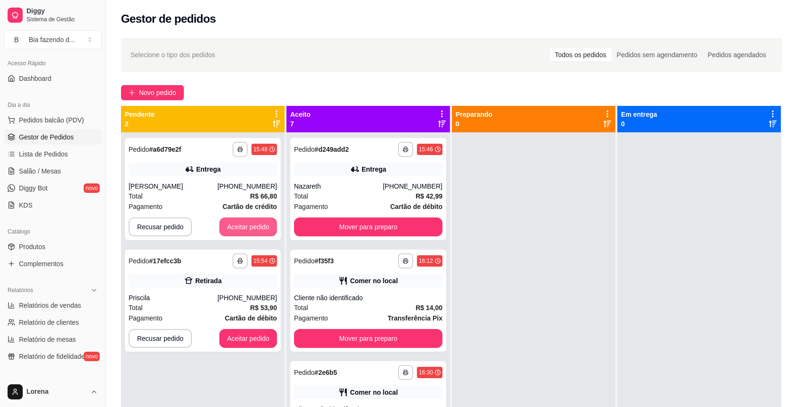
click at [256, 229] on button "Aceitar pedido" at bounding box center [248, 226] width 58 height 19
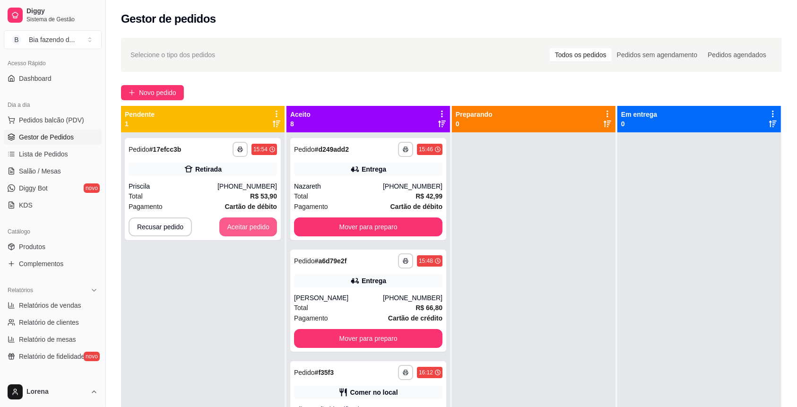
click at [256, 229] on button "Aceitar pedido" at bounding box center [248, 226] width 58 height 19
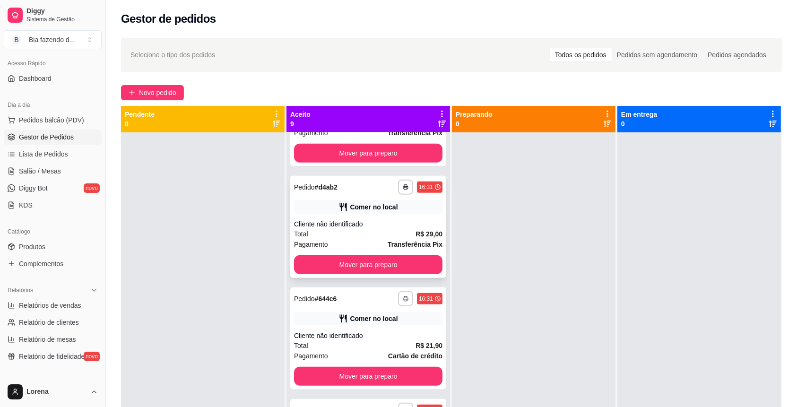
scroll to position [606, 0]
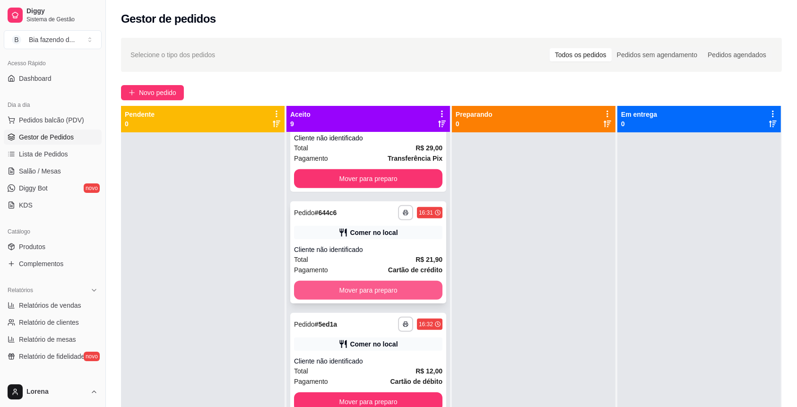
click at [397, 294] on button "Mover para preparo" at bounding box center [368, 290] width 148 height 19
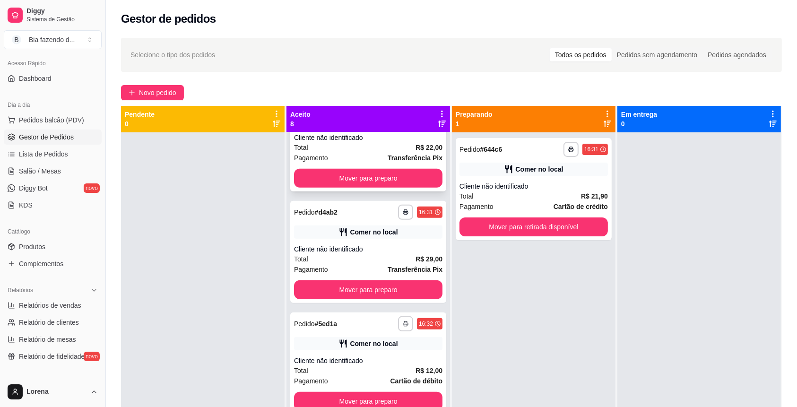
scroll to position [495, 0]
click at [374, 178] on button "Mover para preparo" at bounding box center [368, 178] width 148 height 19
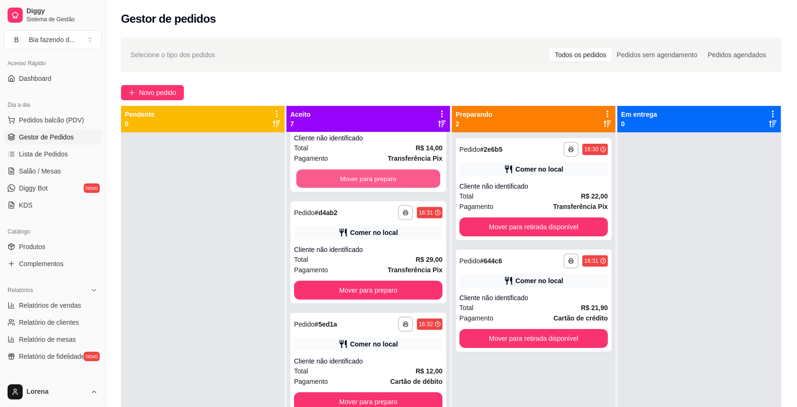
click at [374, 179] on button "Mover para preparo" at bounding box center [368, 179] width 144 height 18
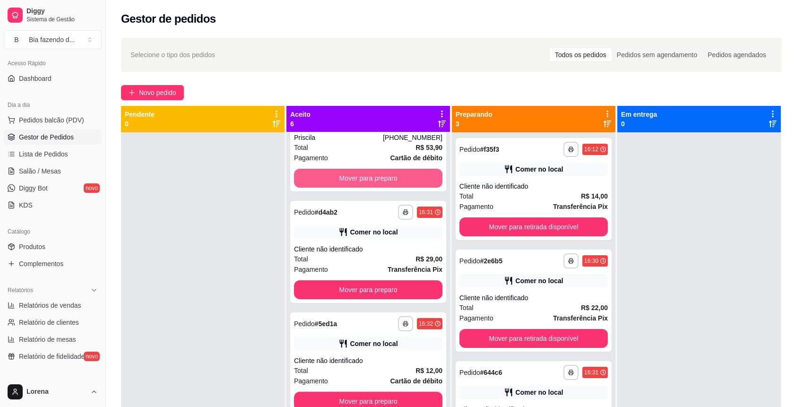
scroll to position [271, 0]
click at [374, 179] on button "Mover para preparo" at bounding box center [368, 179] width 144 height 18
click at [374, 179] on button "Mover para preparo" at bounding box center [368, 178] width 148 height 19
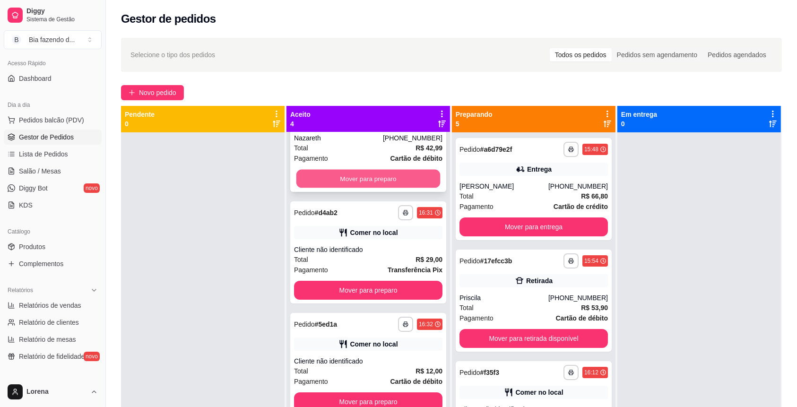
click at [374, 180] on button "Mover para preparo" at bounding box center [368, 179] width 144 height 18
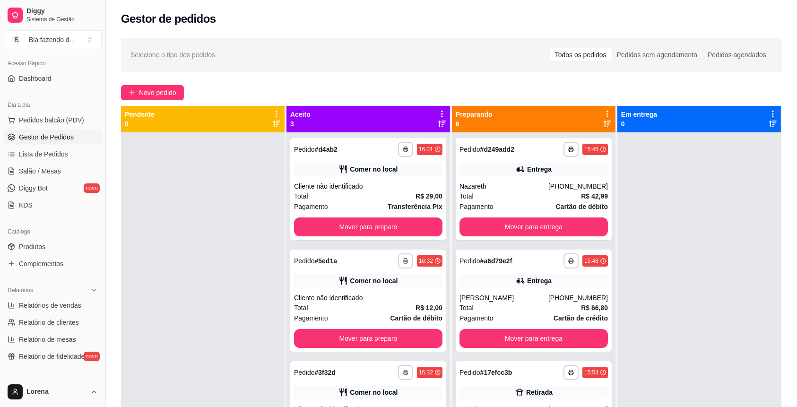
scroll to position [0, 0]
click at [374, 181] on div "**********" at bounding box center [368, 189] width 156 height 102
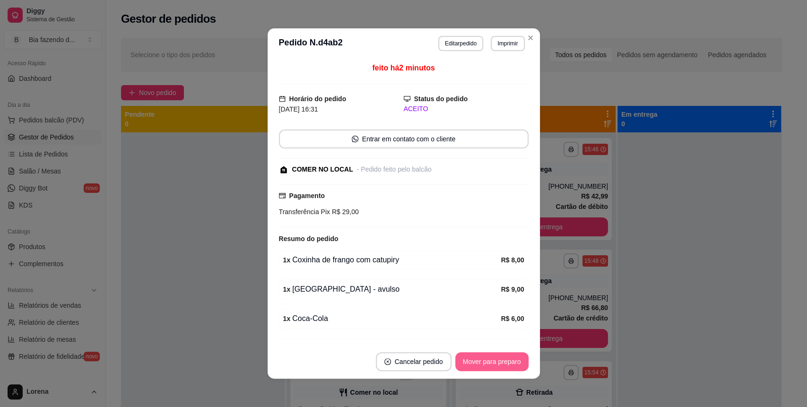
click at [510, 356] on button "Mover para preparo" at bounding box center [491, 361] width 73 height 19
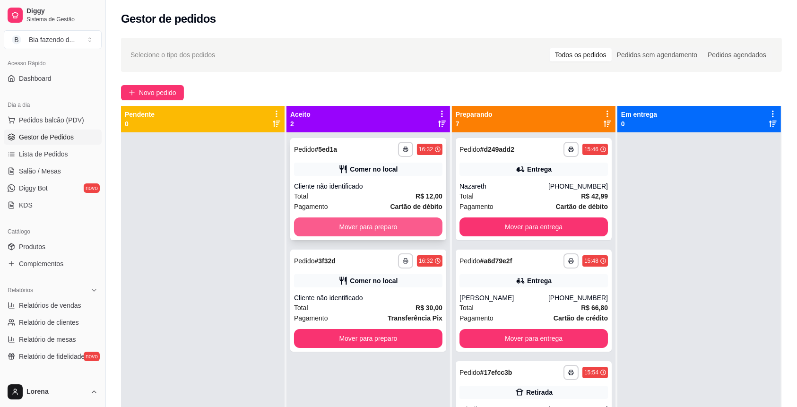
click at [393, 223] on button "Mover para preparo" at bounding box center [368, 226] width 148 height 19
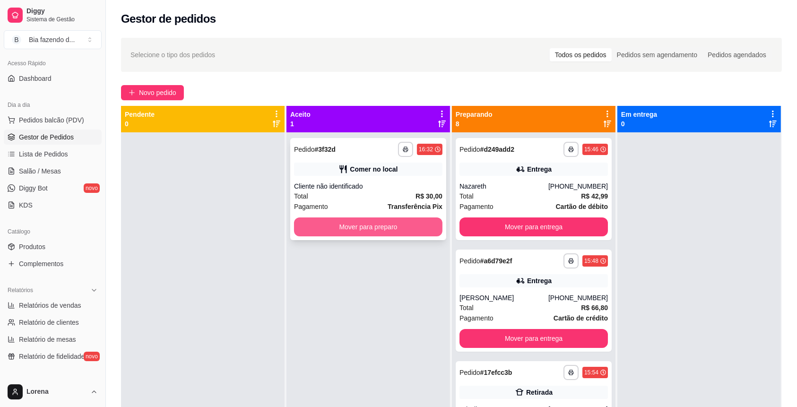
click at [396, 223] on button "Mover para preparo" at bounding box center [368, 226] width 148 height 19
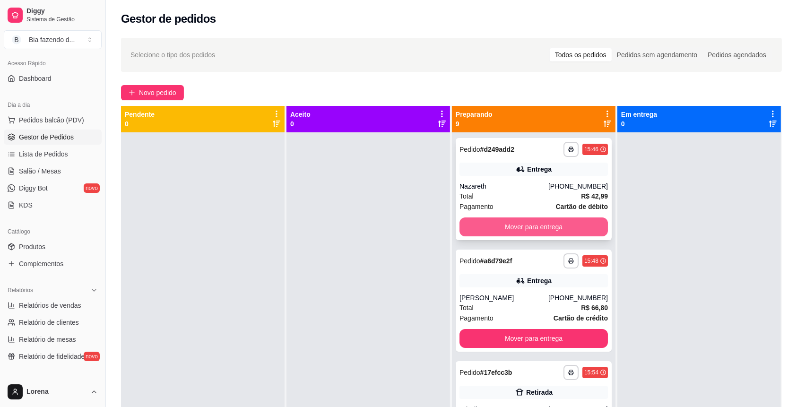
click at [517, 219] on button "Mover para entrega" at bounding box center [533, 226] width 148 height 19
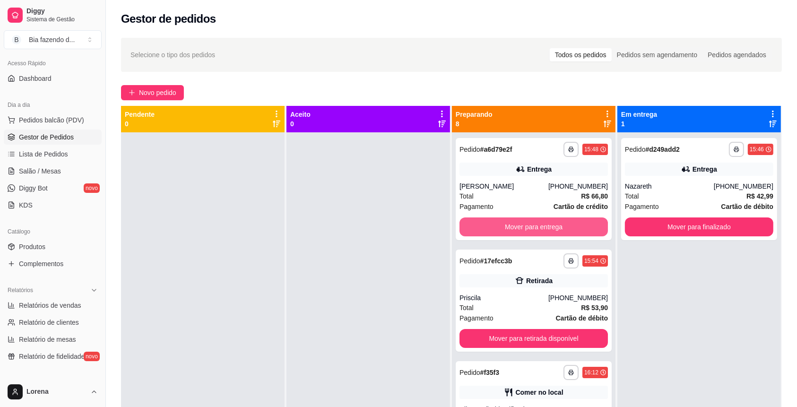
click at [524, 227] on button "Mover para entrega" at bounding box center [533, 226] width 148 height 19
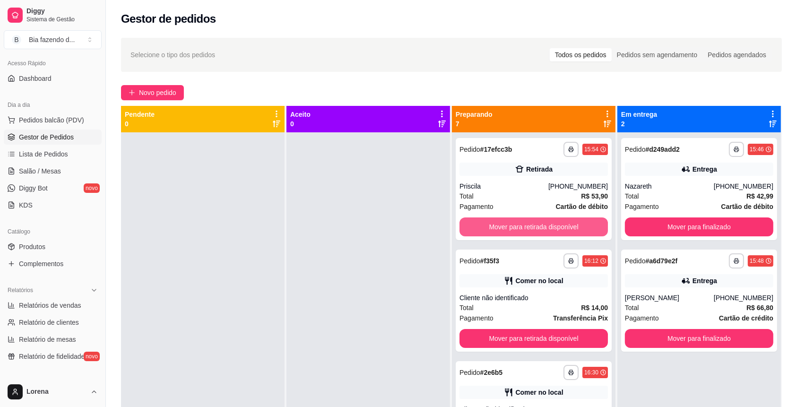
click at [524, 227] on button "Mover para retirada disponível" at bounding box center [533, 226] width 148 height 19
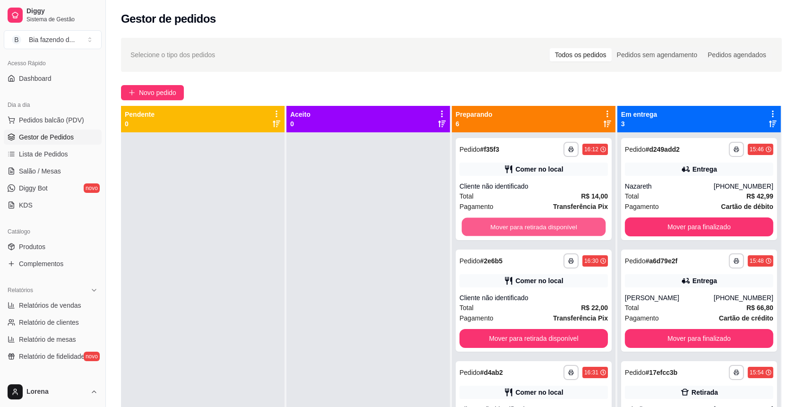
click at [524, 227] on button "Mover para retirada disponível" at bounding box center [534, 227] width 144 height 18
click at [524, 227] on button "Mover para retirada disponível" at bounding box center [533, 226] width 148 height 19
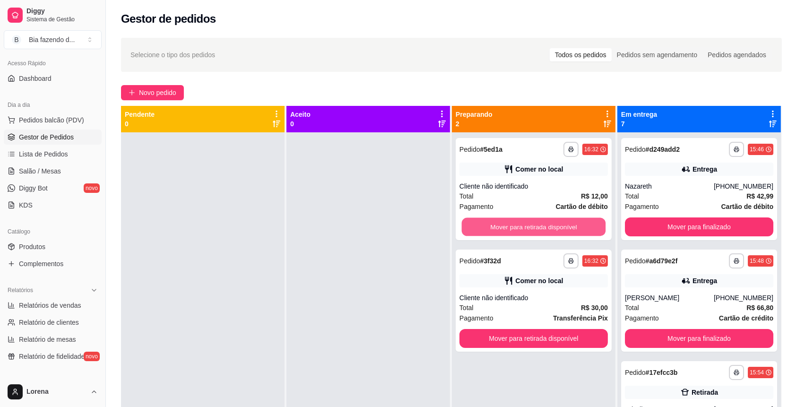
click at [524, 227] on button "Mover para retirada disponível" at bounding box center [534, 227] width 144 height 18
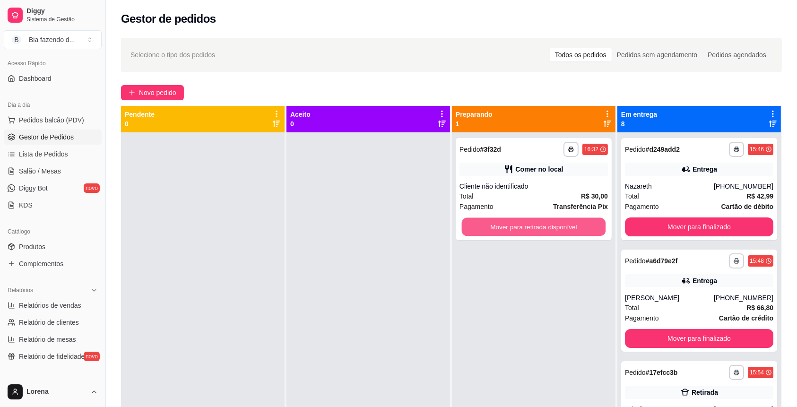
click at [524, 227] on button "Mover para retirada disponível" at bounding box center [534, 227] width 144 height 18
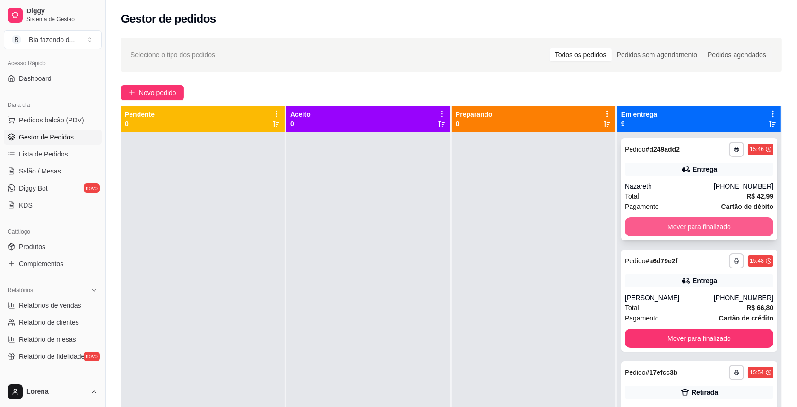
click at [640, 225] on button "Mover para finalizado" at bounding box center [699, 226] width 148 height 19
click at [640, 225] on button "Mover para finalizado" at bounding box center [699, 227] width 144 height 18
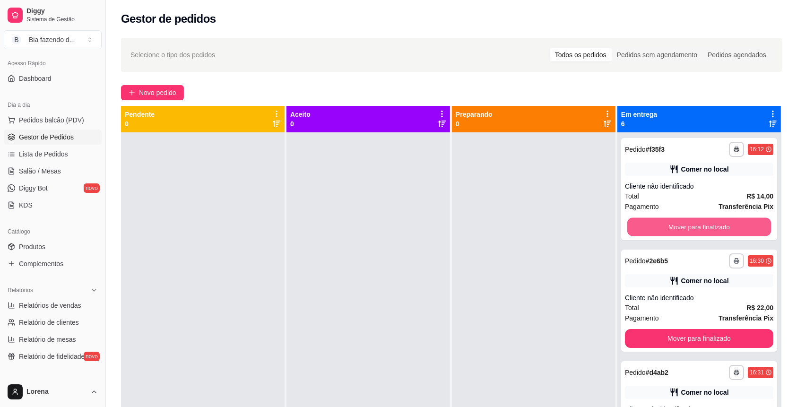
click at [640, 225] on button "Mover para finalizado" at bounding box center [699, 227] width 144 height 18
click at [640, 225] on button "Mover para finalizado" at bounding box center [699, 226] width 148 height 19
click at [640, 225] on button "Mover para finalizado" at bounding box center [699, 227] width 144 height 18
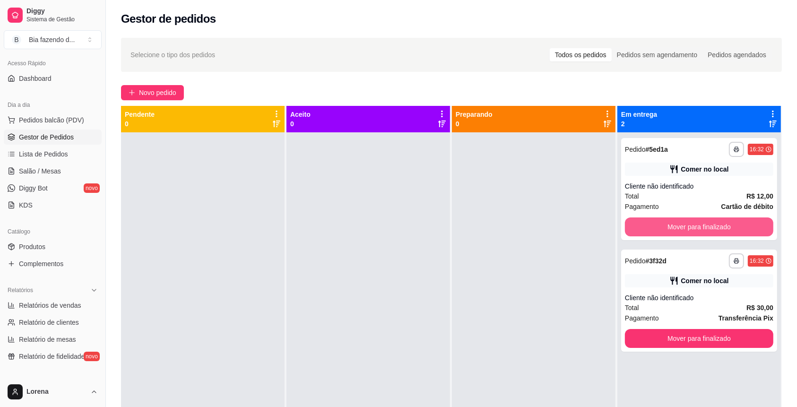
click at [640, 225] on button "Mover para finalizado" at bounding box center [699, 226] width 148 height 19
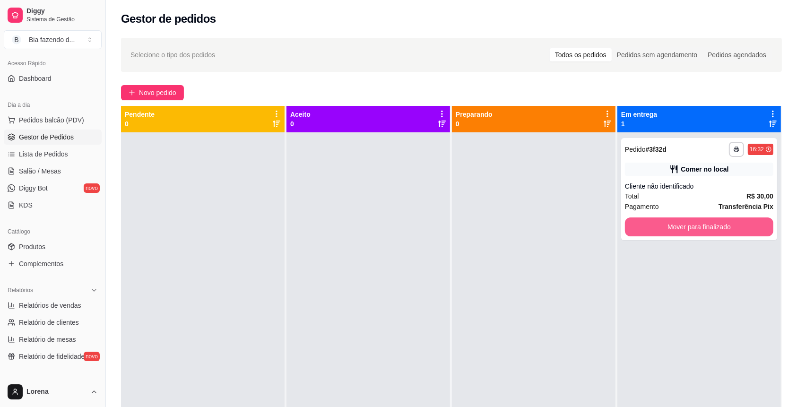
click at [640, 225] on button "Mover para finalizado" at bounding box center [699, 226] width 148 height 19
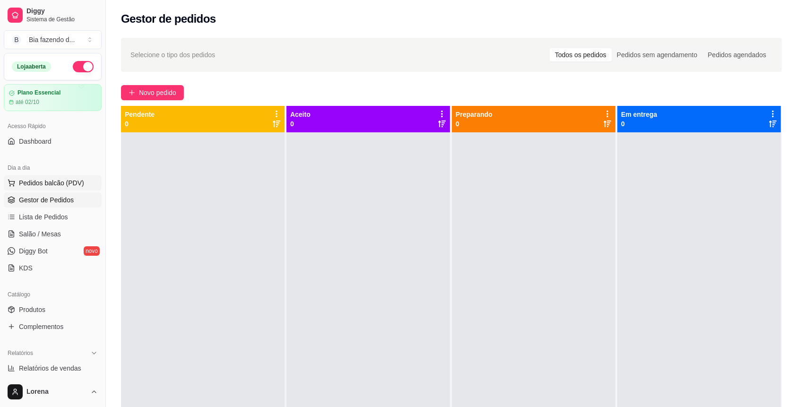
click at [57, 180] on span "Pedidos balcão (PDV)" at bounding box center [51, 182] width 65 height 9
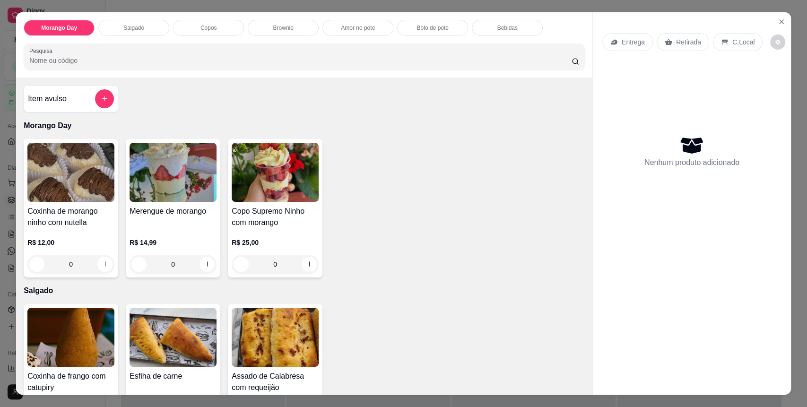
click at [775, 17] on button "Close" at bounding box center [781, 21] width 15 height 15
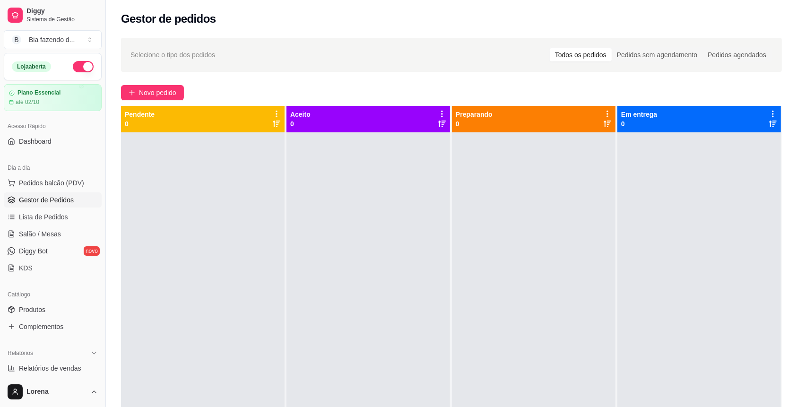
click at [65, 205] on link "Gestor de Pedidos" at bounding box center [53, 199] width 98 height 15
click at [65, 209] on link "Lista de Pedidos" at bounding box center [53, 216] width 98 height 15
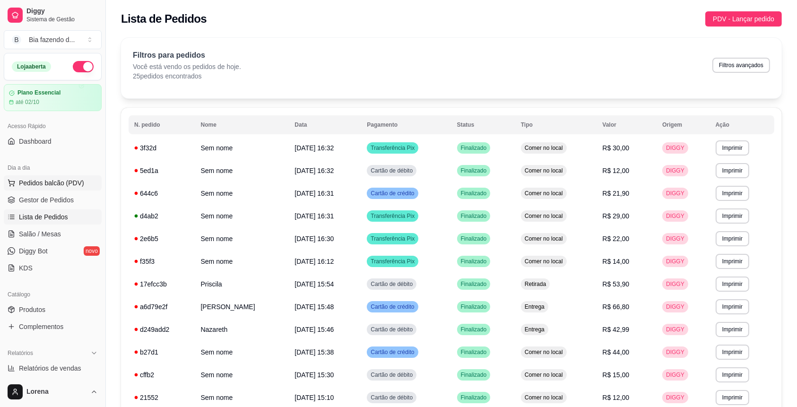
click at [42, 181] on span "Pedidos balcão (PDV)" at bounding box center [51, 182] width 65 height 9
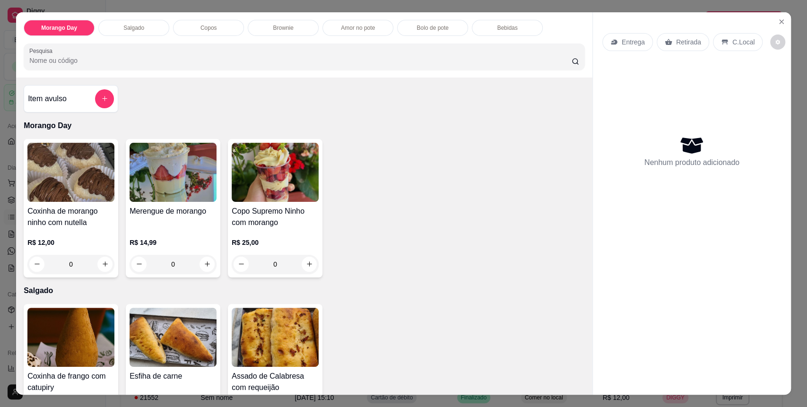
click at [783, 24] on div "Entrega Retirada C.Local Nenhum produto adicionado" at bounding box center [692, 195] width 198 height 367
click at [780, 24] on button "Close" at bounding box center [781, 21] width 15 height 15
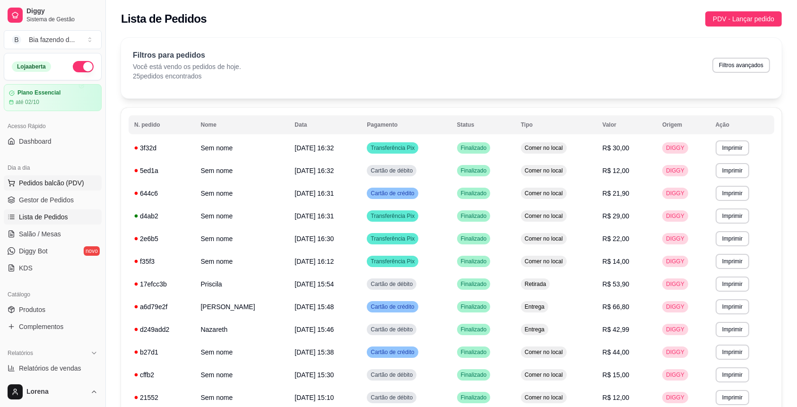
click at [74, 179] on span "Pedidos balcão (PDV)" at bounding box center [51, 182] width 65 height 9
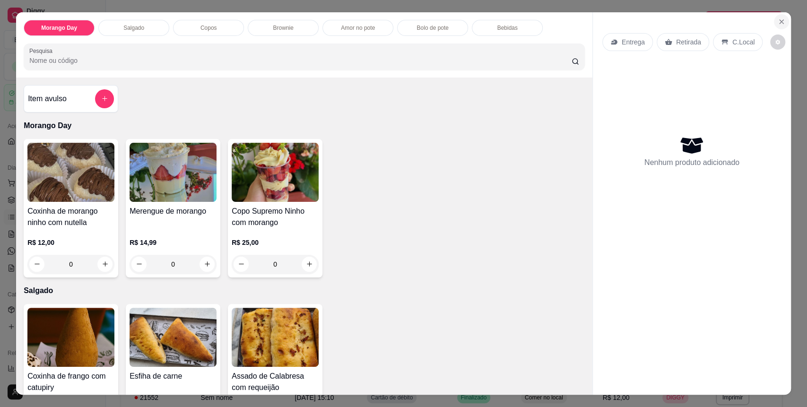
click at [777, 18] on icon "Close" at bounding box center [781, 22] width 8 height 8
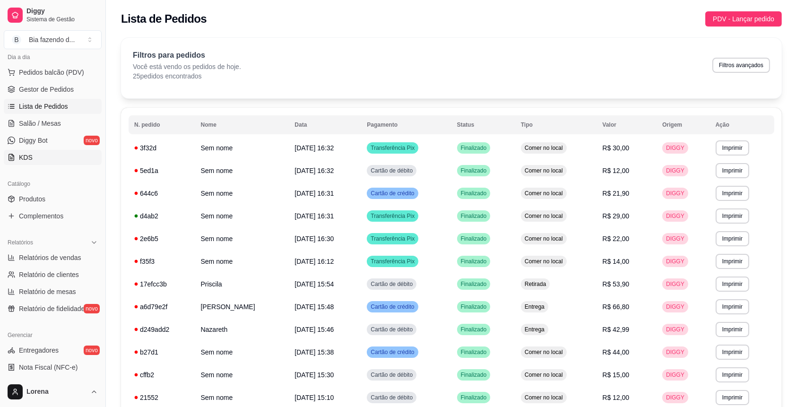
scroll to position [126, 0]
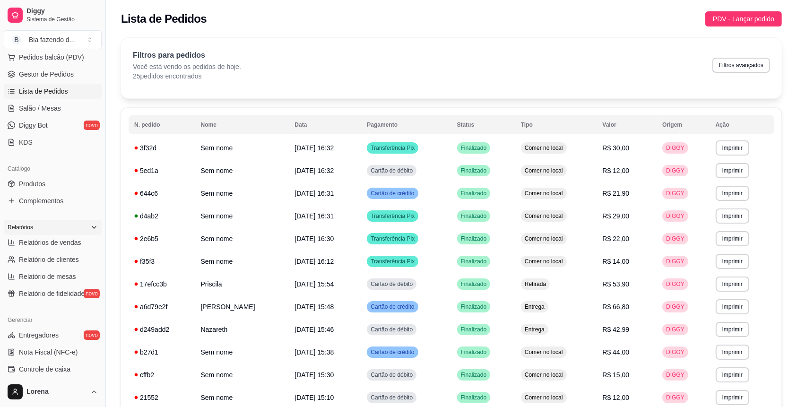
click at [57, 233] on div "Relatórios" at bounding box center [53, 227] width 98 height 15
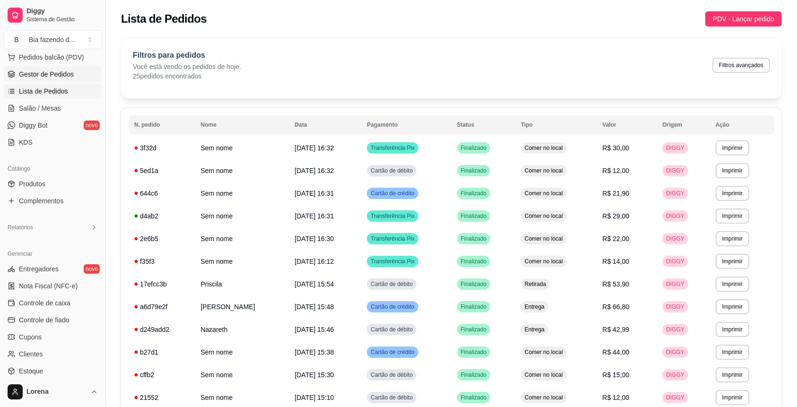
click at [47, 77] on span "Gestor de Pedidos" at bounding box center [46, 73] width 55 height 9
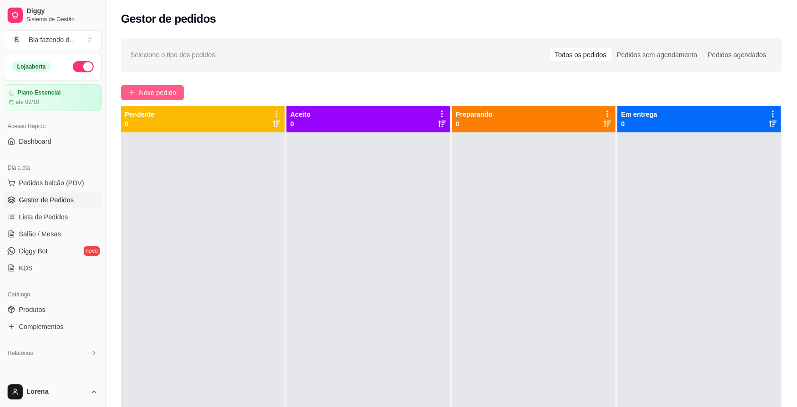
drag, startPoint x: 133, startPoint y: 75, endPoint x: 148, endPoint y: 85, distance: 18.0
click at [135, 75] on div "Selecione o tipo dos pedidos Todos os pedidos Pedidos sem agendamento Pedidos a…" at bounding box center [451, 278] width 691 height 492
click at [148, 85] on button "Novo pedido" at bounding box center [152, 92] width 63 height 15
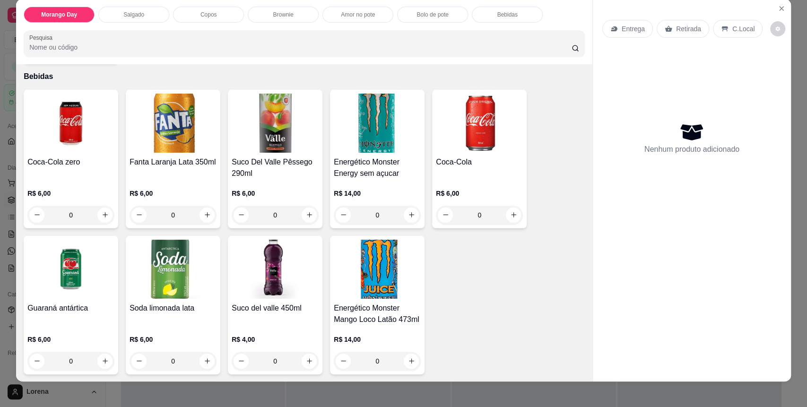
scroll to position [18, 0]
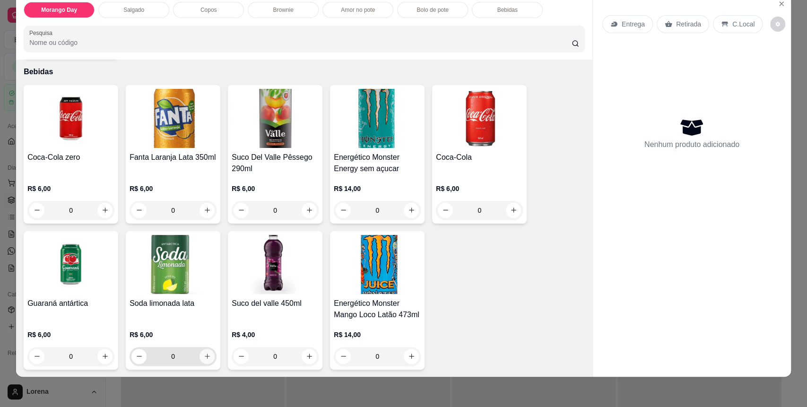
click at [205, 360] on button "increase-product-quantity" at bounding box center [206, 356] width 15 height 15
type input "1"
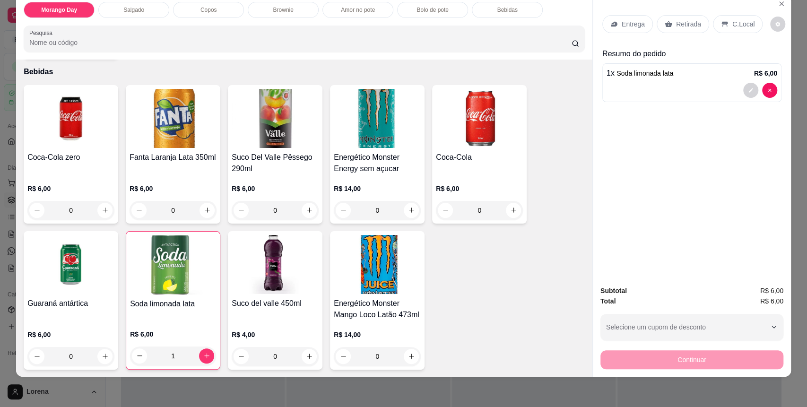
click at [721, 17] on div "C.Local" at bounding box center [738, 24] width 50 height 18
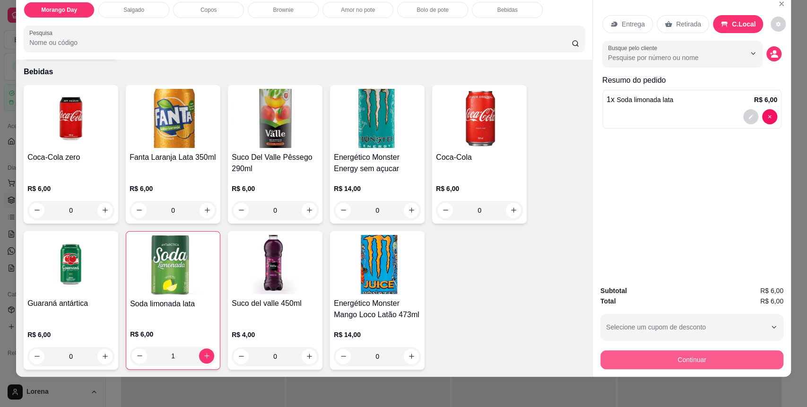
click at [693, 357] on button "Continuar" at bounding box center [691, 359] width 183 height 19
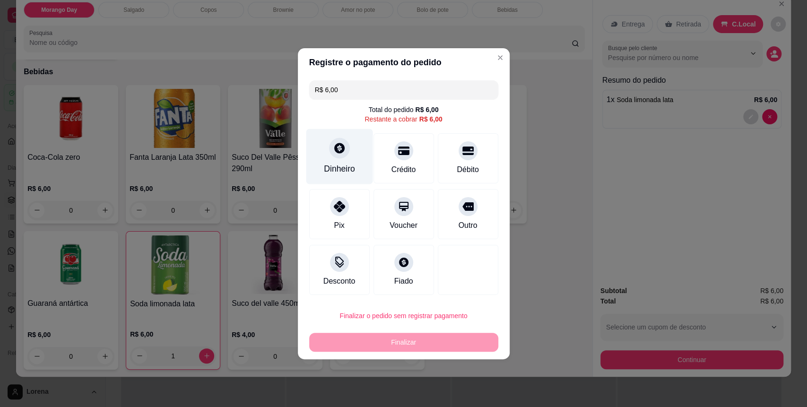
click at [337, 171] on div "Dinheiro" at bounding box center [339, 169] width 31 height 12
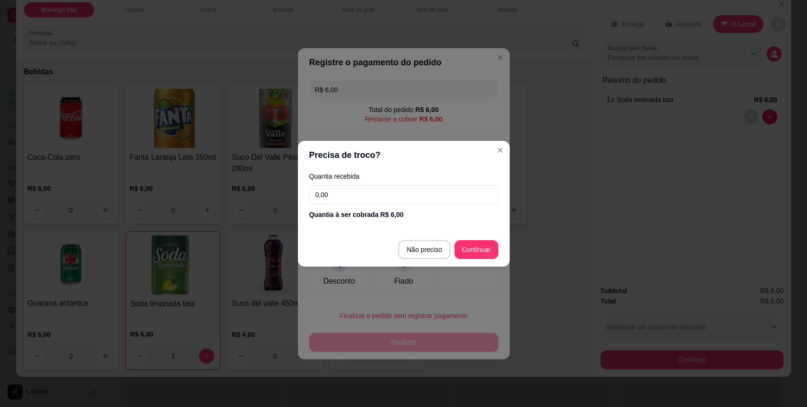
click at [361, 194] on input "0,00" at bounding box center [403, 194] width 189 height 19
type input "6,00"
type input "R$ 0,00"
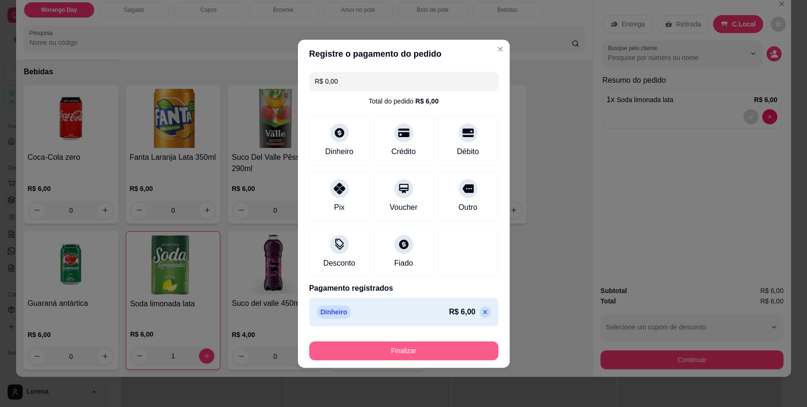
click at [420, 349] on button "Finalizar" at bounding box center [403, 350] width 189 height 19
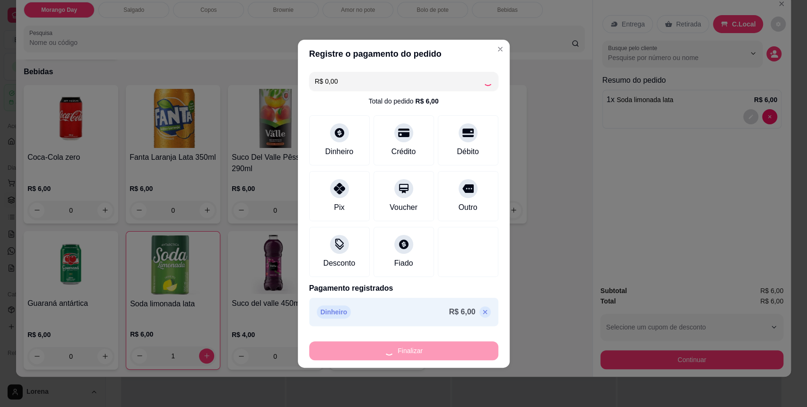
type input "0"
type input "-R$ 6,00"
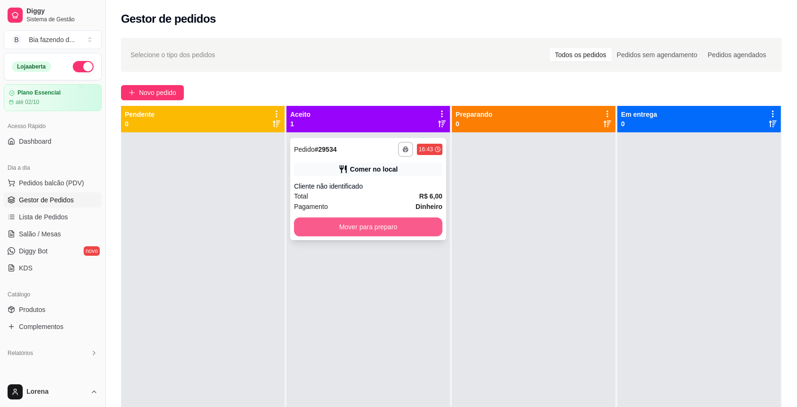
click at [349, 229] on button "Mover para preparo" at bounding box center [368, 226] width 148 height 19
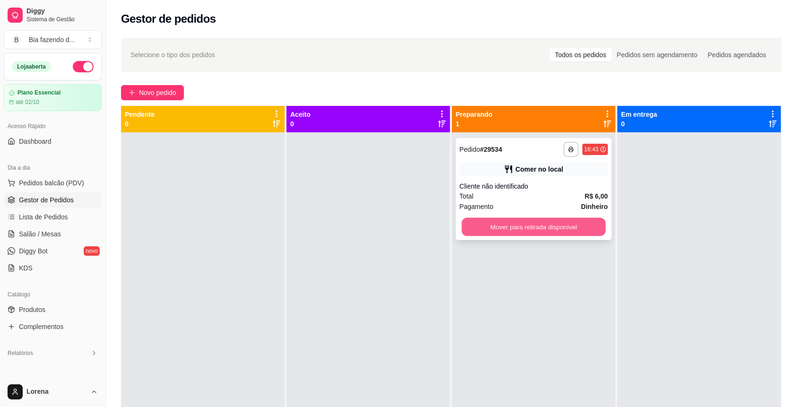
click at [465, 220] on button "Mover para retirada disponível" at bounding box center [534, 227] width 144 height 18
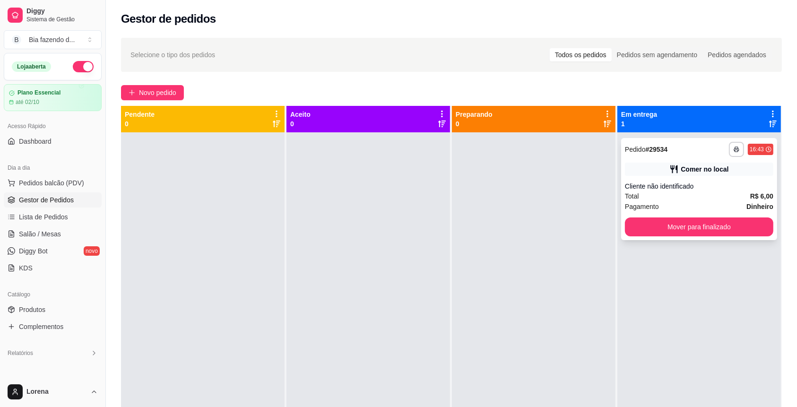
click at [643, 212] on div "**********" at bounding box center [699, 189] width 156 height 102
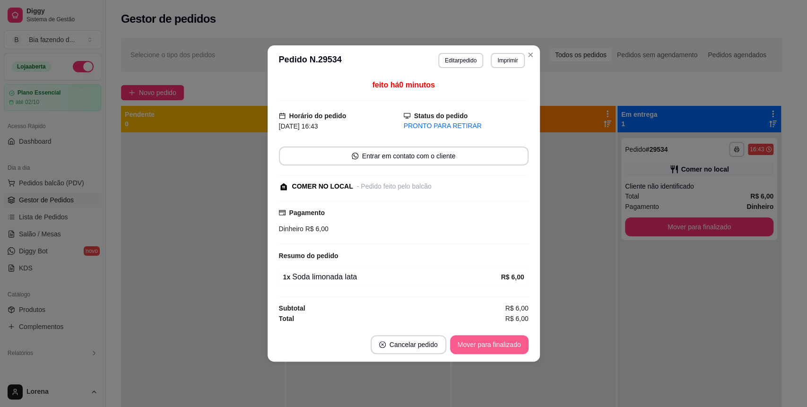
click at [485, 339] on button "Mover para finalizado" at bounding box center [489, 344] width 78 height 19
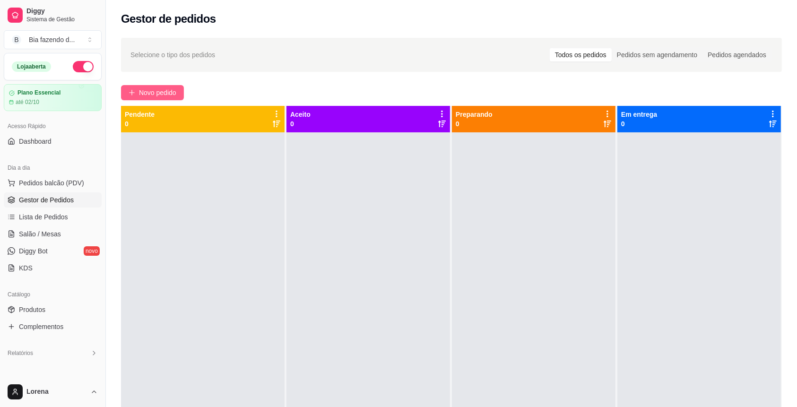
click at [166, 92] on span "Novo pedido" at bounding box center [157, 92] width 37 height 10
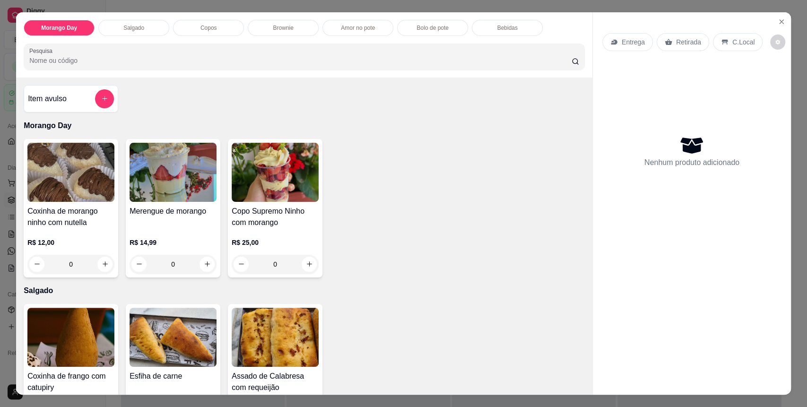
scroll to position [189, 0]
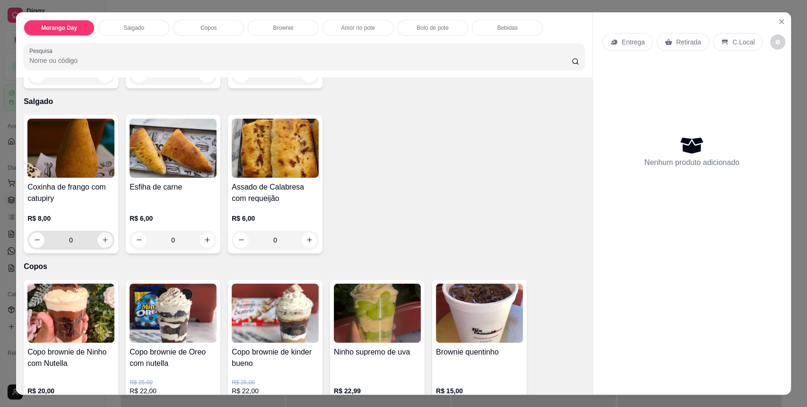
click at [104, 237] on button "increase-product-quantity" at bounding box center [104, 239] width 15 height 15
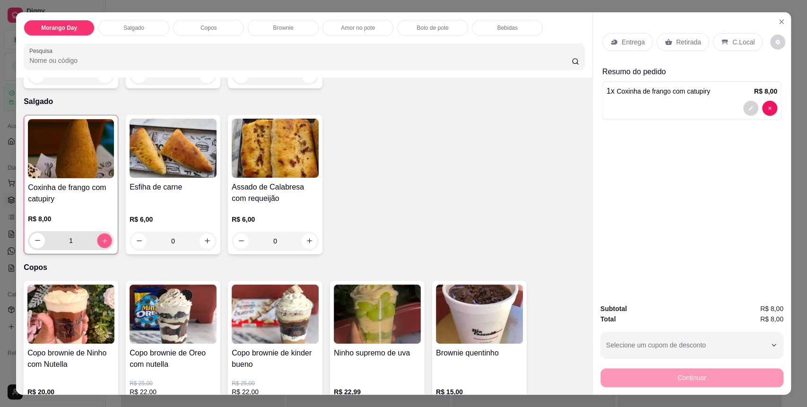
click at [104, 238] on button "increase-product-quantity" at bounding box center [104, 240] width 15 height 15
type input "2"
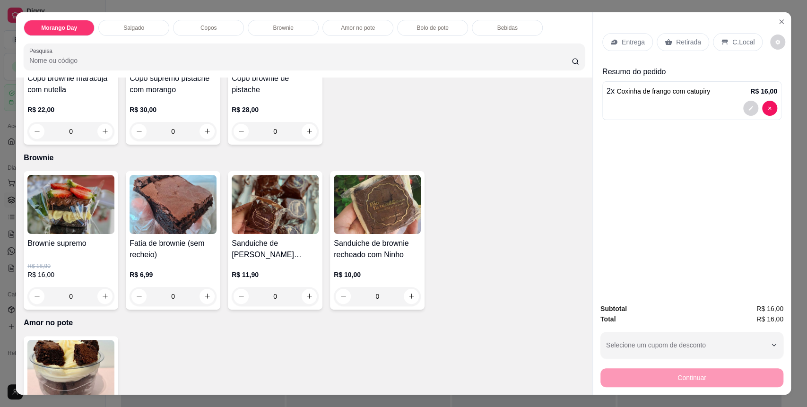
scroll to position [630, 0]
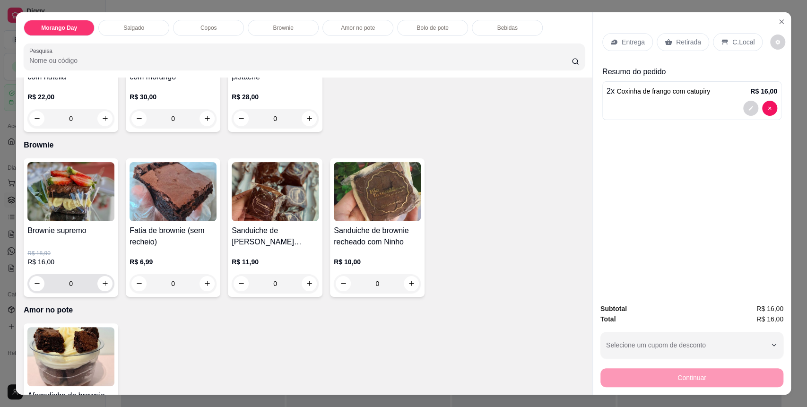
click at [102, 291] on div "0" at bounding box center [70, 283] width 83 height 19
click at [102, 286] on icon "increase-product-quantity" at bounding box center [105, 283] width 7 height 7
type input "1"
click at [729, 55] on div "Entrega Retirada C.Local" at bounding box center [691, 42] width 179 height 33
click at [732, 46] on p "C.Local" at bounding box center [743, 41] width 22 height 9
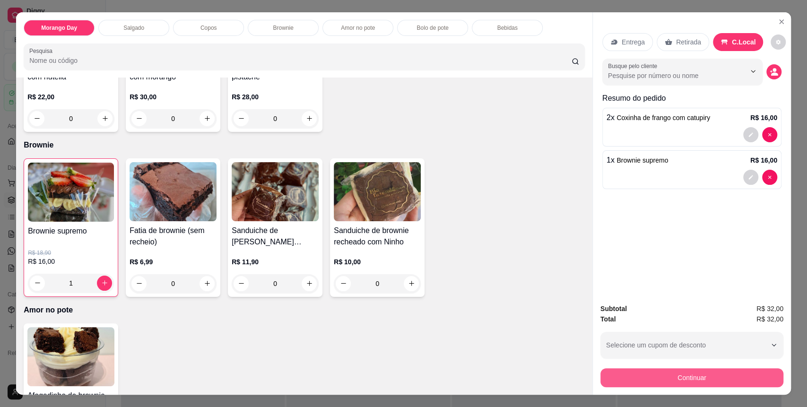
click at [706, 371] on button "Continuar" at bounding box center [691, 377] width 183 height 19
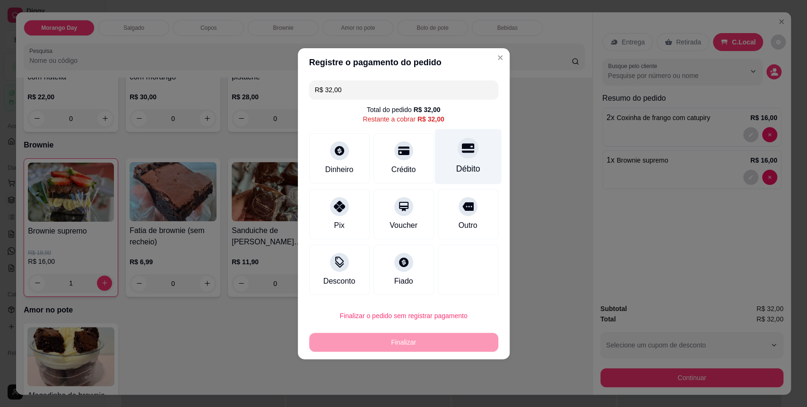
click at [464, 157] on div "Débito" at bounding box center [467, 156] width 67 height 55
type input "R$ 0,00"
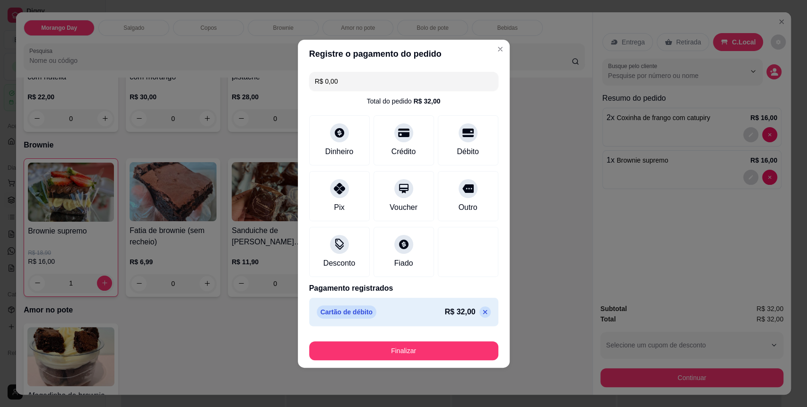
click at [377, 350] on button "Finalizar" at bounding box center [403, 350] width 189 height 19
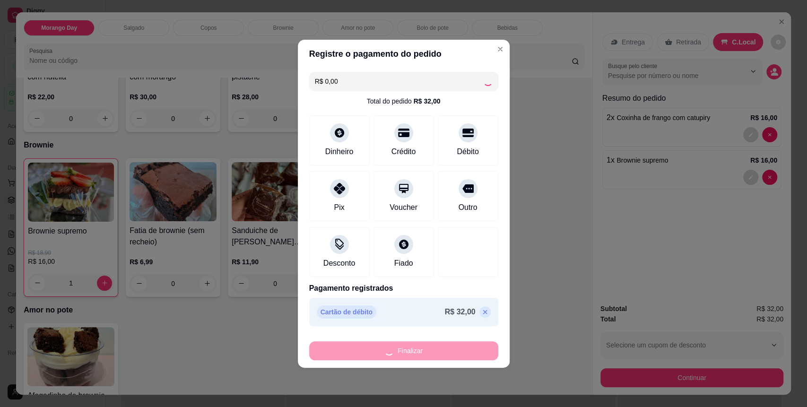
type input "0"
type input "-R$ 32,00"
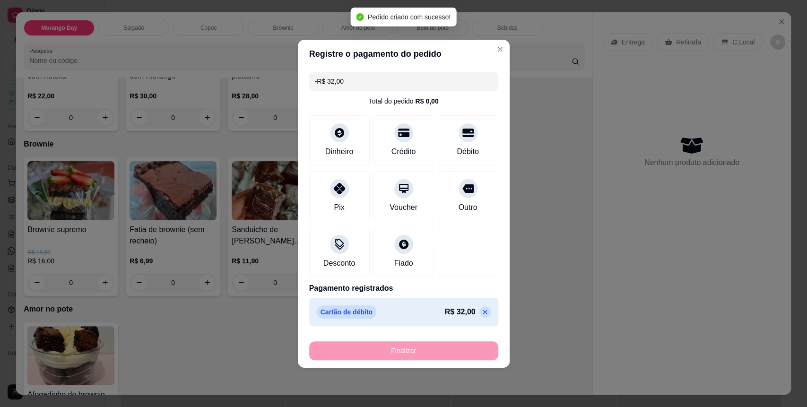
scroll to position [629, 0]
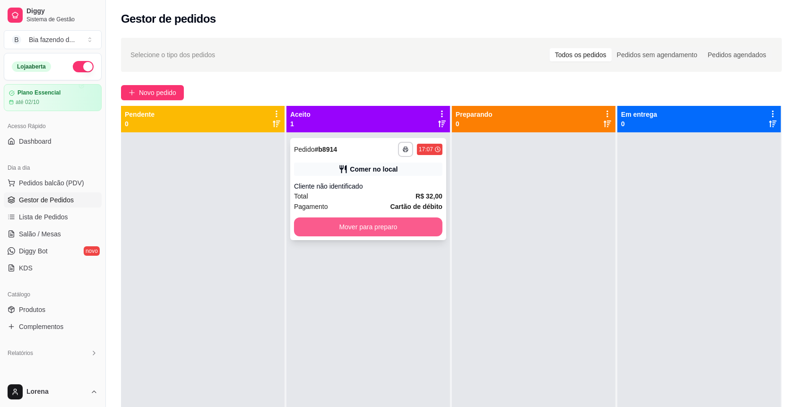
click at [346, 232] on button "Mover para preparo" at bounding box center [368, 226] width 148 height 19
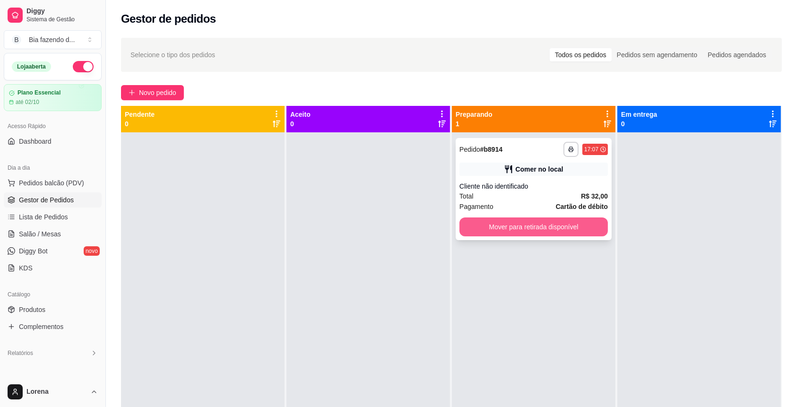
click at [522, 223] on button "Mover para retirada disponível" at bounding box center [533, 226] width 148 height 19
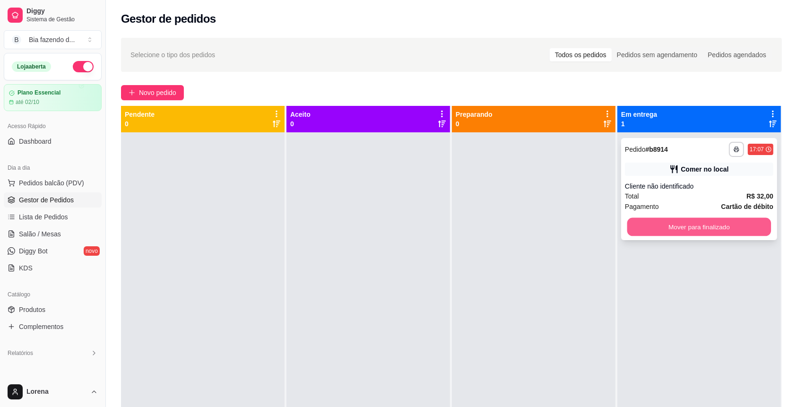
click at [645, 223] on button "Mover para finalizado" at bounding box center [699, 227] width 144 height 18
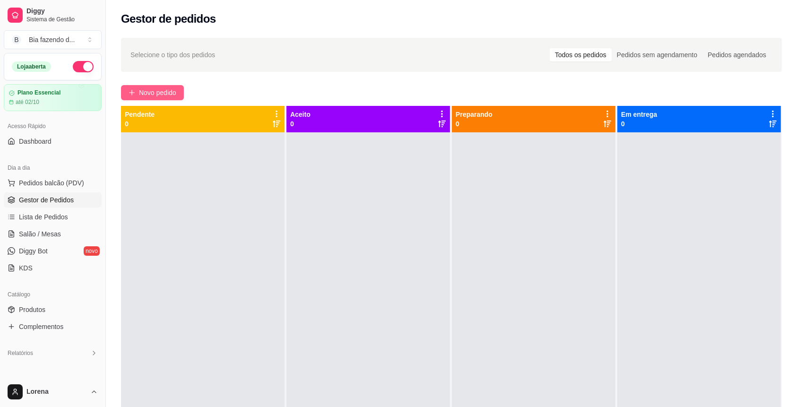
click at [177, 88] on button "Novo pedido" at bounding box center [152, 92] width 63 height 15
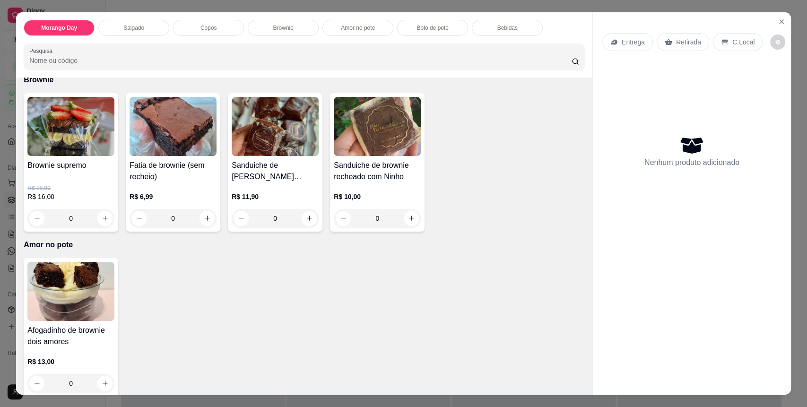
scroll to position [630, 0]
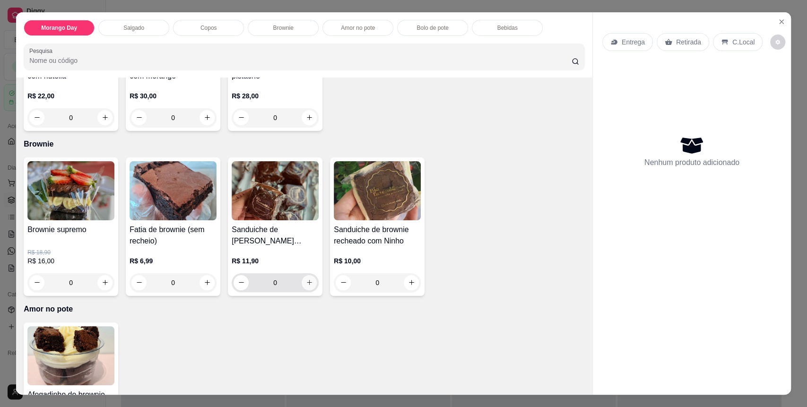
click at [306, 279] on icon "increase-product-quantity" at bounding box center [309, 282] width 7 height 7
type input "1"
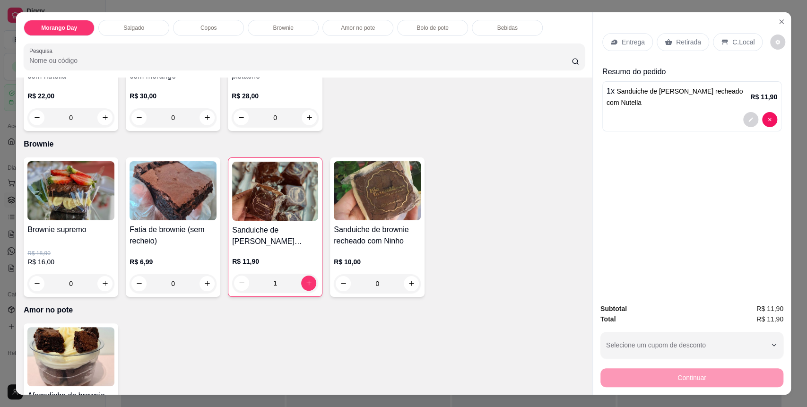
click at [721, 44] on icon at bounding box center [725, 42] width 8 height 8
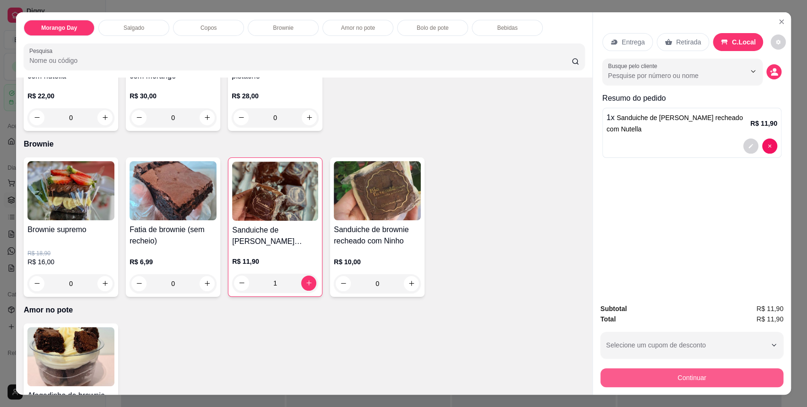
click at [672, 378] on button "Continuar" at bounding box center [691, 377] width 183 height 19
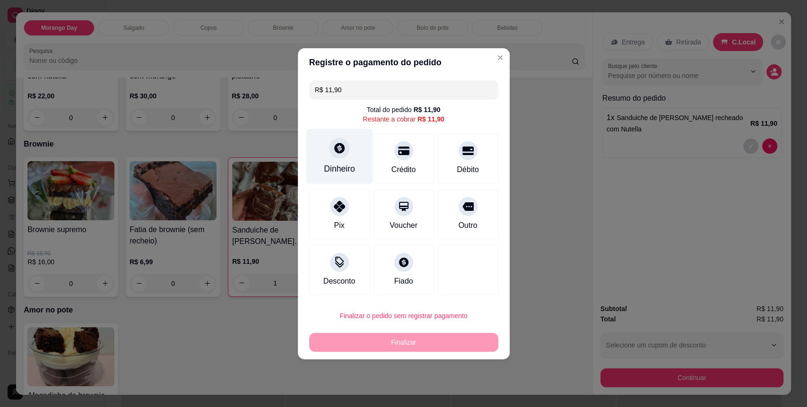
click at [341, 163] on div "Dinheiro" at bounding box center [339, 169] width 31 height 12
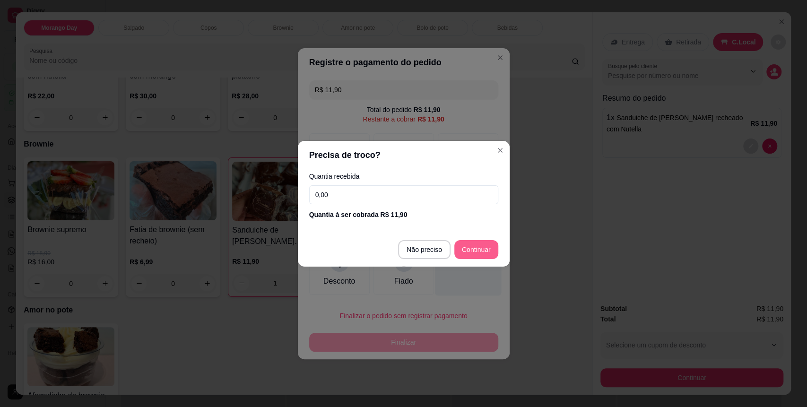
type input "R$ 0,00"
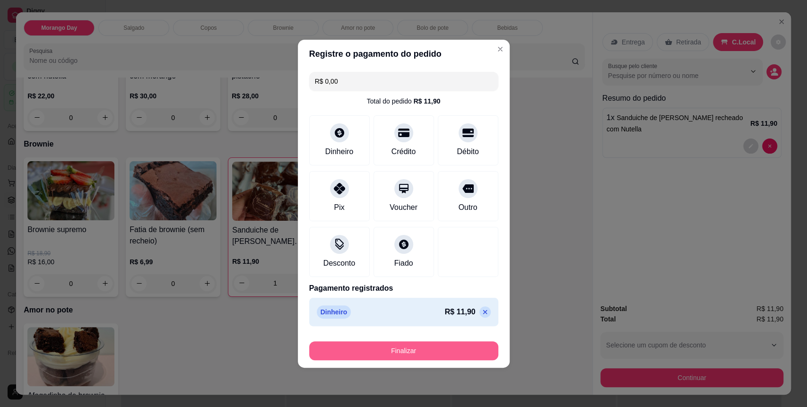
click at [446, 342] on button "Finalizar" at bounding box center [403, 350] width 189 height 19
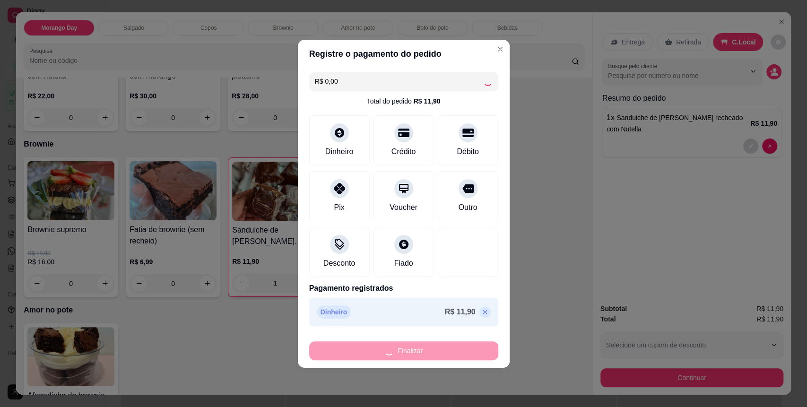
type input "0"
type input "-R$ 11,90"
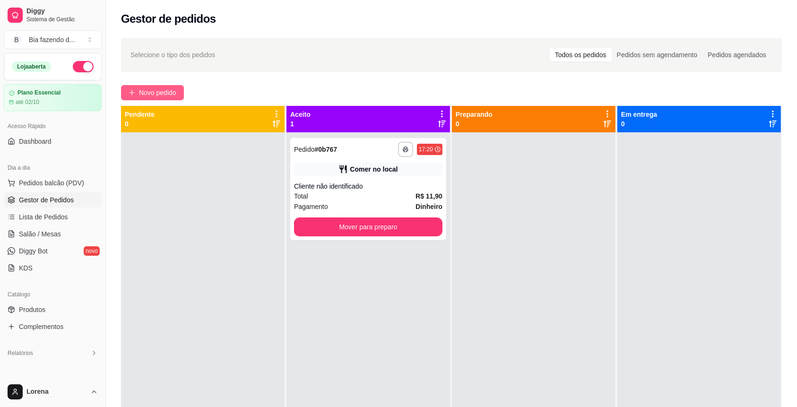
click at [130, 95] on icon "plus" at bounding box center [132, 92] width 7 height 7
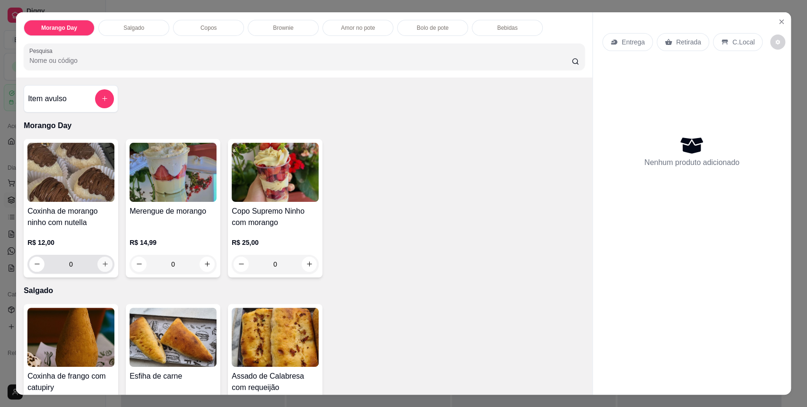
click at [104, 258] on button "increase-product-quantity" at bounding box center [104, 264] width 15 height 15
type input "1"
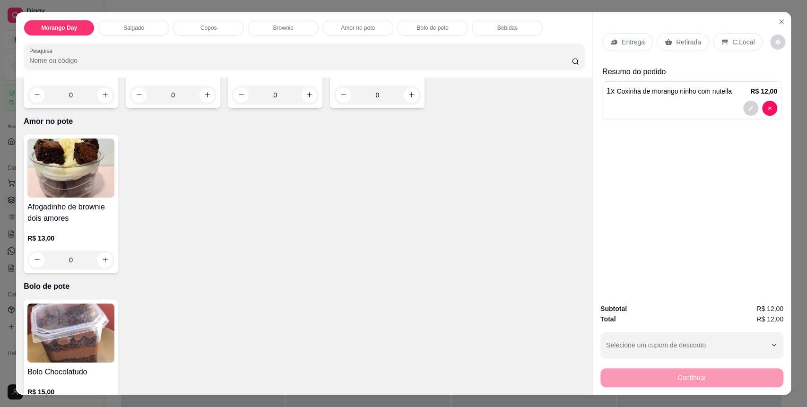
scroll to position [819, 0]
click at [102, 260] on icon "increase-product-quantity" at bounding box center [105, 259] width 7 height 7
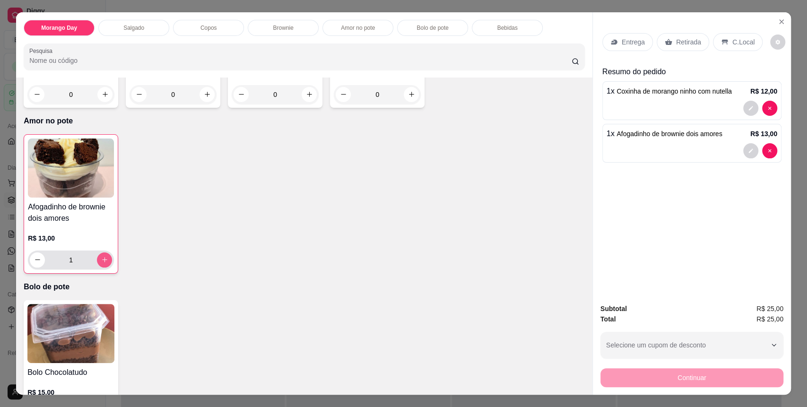
click at [101, 260] on icon "increase-product-quantity" at bounding box center [104, 259] width 7 height 7
type input "2"
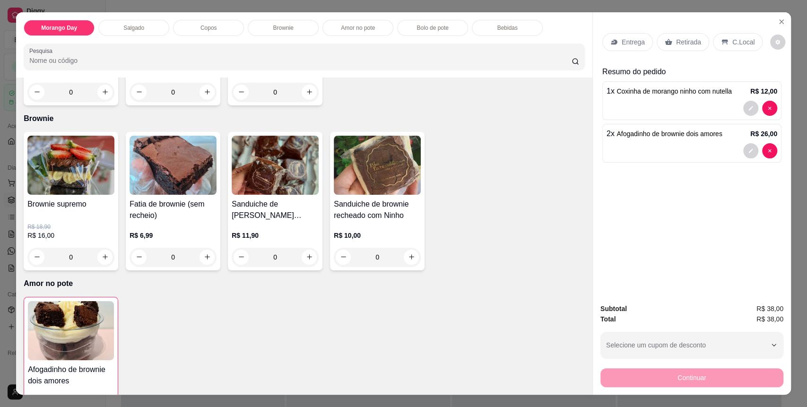
scroll to position [602, 0]
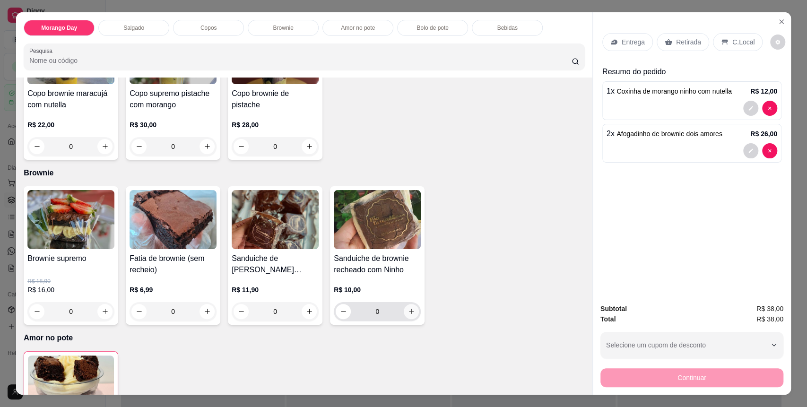
click at [412, 308] on button "increase-product-quantity" at bounding box center [411, 311] width 15 height 15
type input "1"
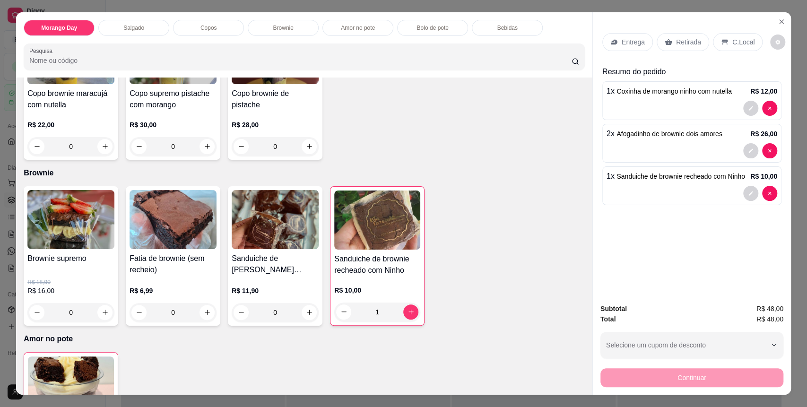
drag, startPoint x: 734, startPoint y: 37, endPoint x: 779, endPoint y: 40, distance: 44.5
click at [779, 40] on div "Entrega Retirada C.Local Resumo do pedido 1 x Coxinha de morango ninho com nute…" at bounding box center [692, 154] width 198 height 284
click at [721, 38] on icon at bounding box center [725, 42] width 8 height 8
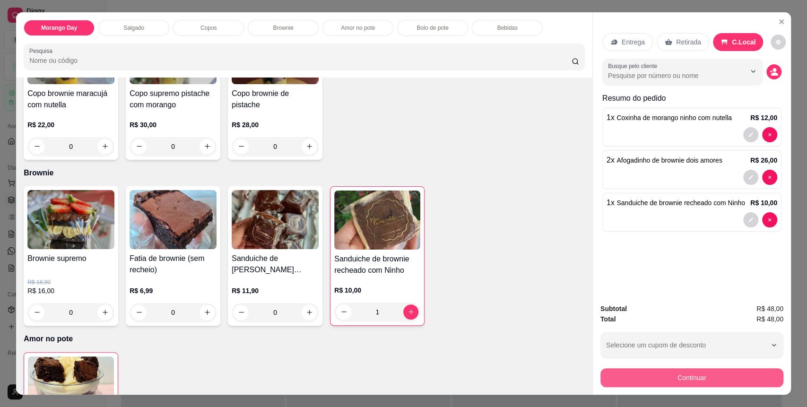
click at [671, 377] on button "Continuar" at bounding box center [691, 377] width 183 height 19
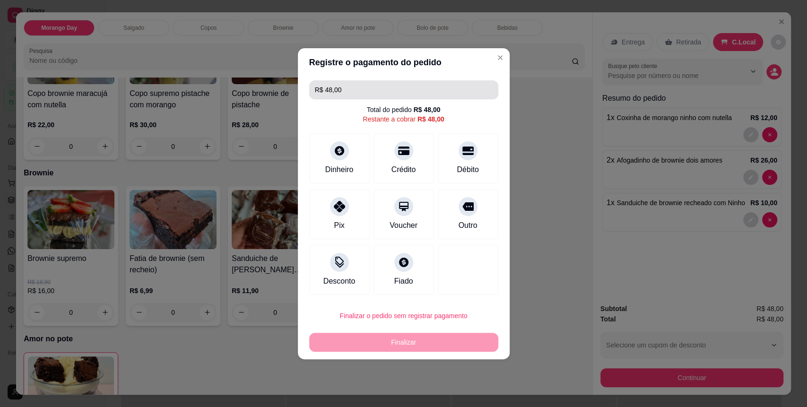
click at [344, 82] on div "R$ 48,00 Total do pedido R$ 48,00 Restante a cobrar R$ 48,00 Dinheiro Crédito D…" at bounding box center [404, 188] width 212 height 222
click at [275, 109] on div "Registre o pagamento do pedido R$ 48,00 Total do pedido R$ 48,00 Restante a cob…" at bounding box center [403, 203] width 807 height 407
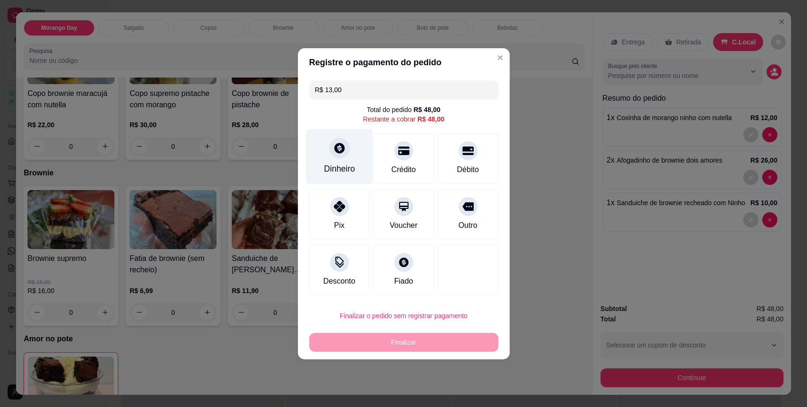
click at [352, 167] on div "Dinheiro" at bounding box center [339, 169] width 31 height 12
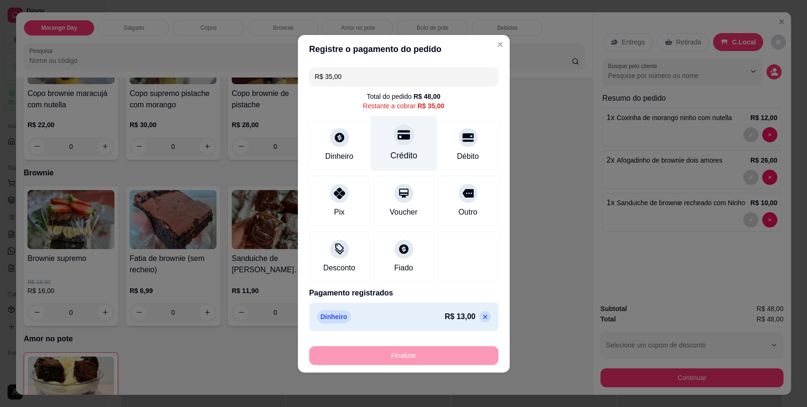
click at [390, 151] on div "Crédito" at bounding box center [403, 155] width 27 height 12
type input "R$ 0,00"
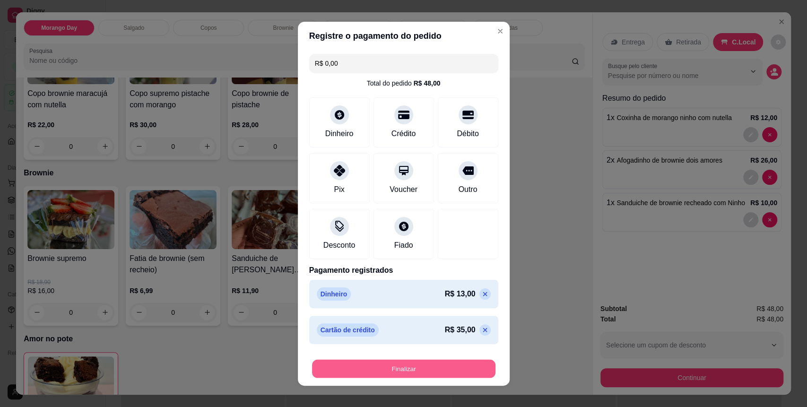
click at [441, 363] on button "Finalizar" at bounding box center [403, 368] width 183 height 18
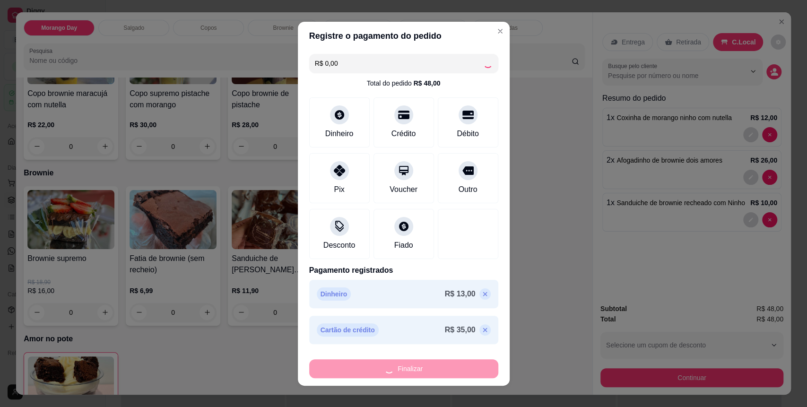
type input "0"
type input "-R$ 48,00"
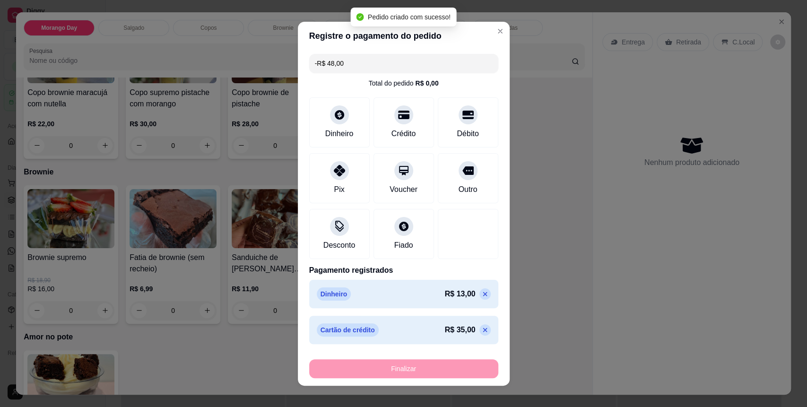
scroll to position [601, 0]
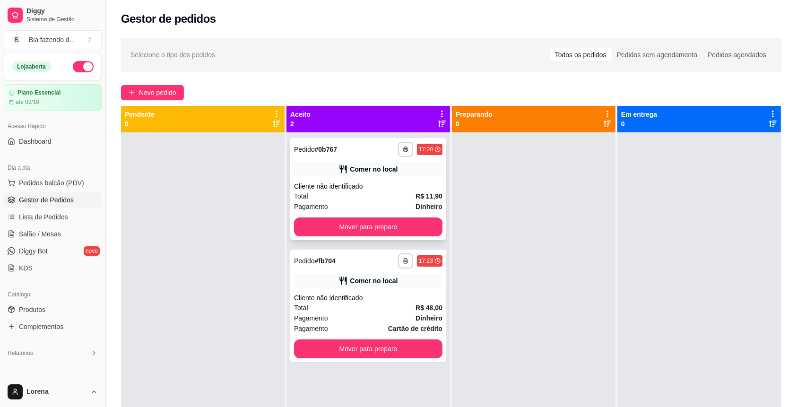
click at [401, 236] on div "**********" at bounding box center [368, 189] width 156 height 102
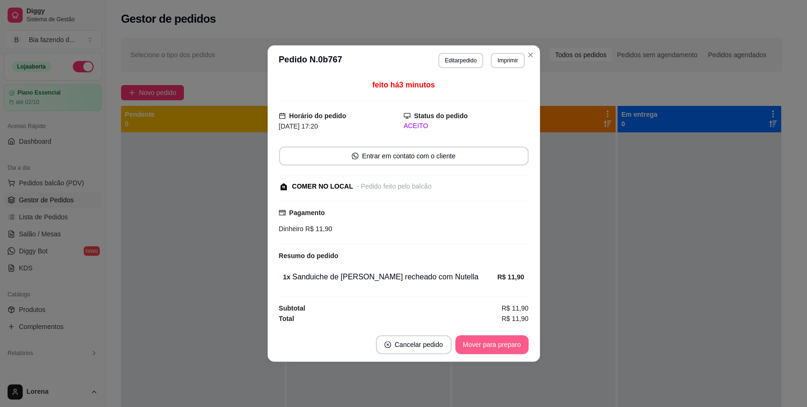
click at [490, 351] on button "Mover para preparo" at bounding box center [491, 344] width 73 height 19
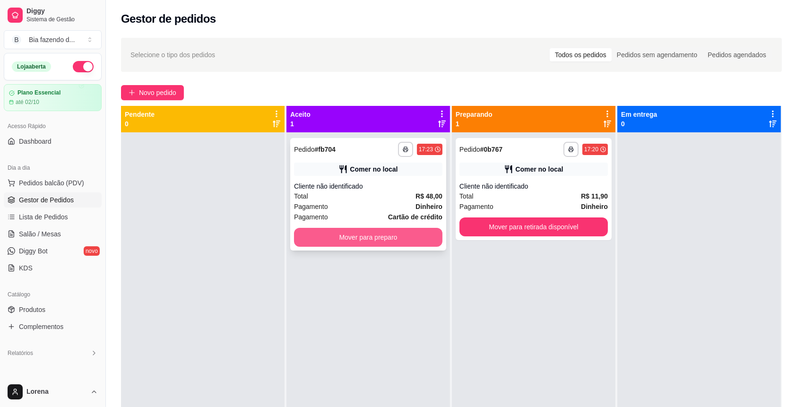
click at [389, 228] on button "Mover para preparo" at bounding box center [368, 237] width 148 height 19
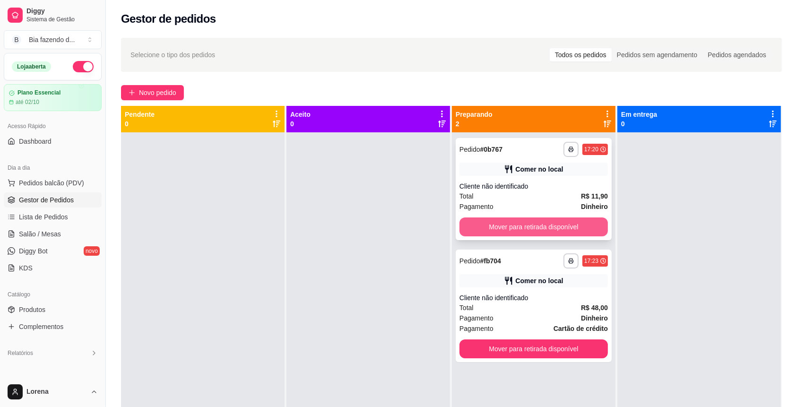
click at [490, 224] on button "Mover para retirada disponível" at bounding box center [533, 226] width 148 height 19
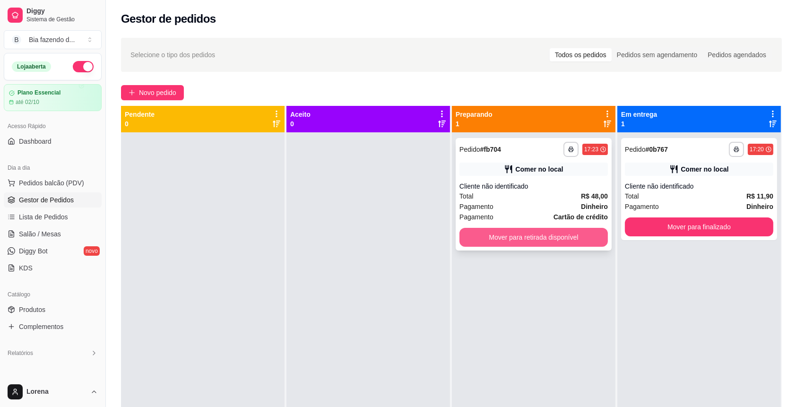
click at [565, 237] on button "Mover para retirada disponível" at bounding box center [533, 237] width 148 height 19
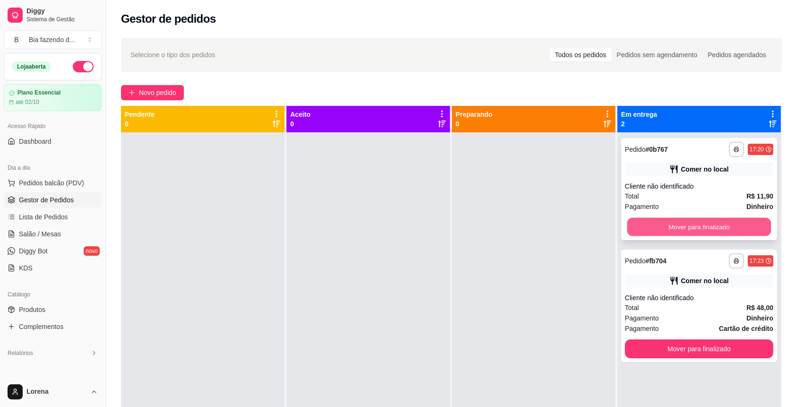
click at [722, 233] on button "Mover para finalizado" at bounding box center [699, 227] width 144 height 18
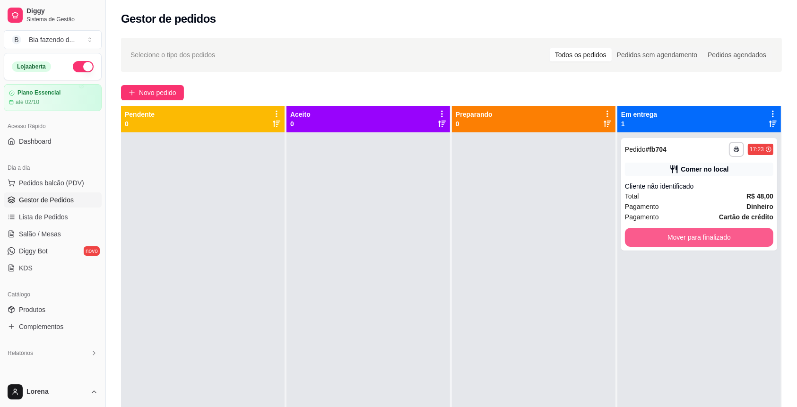
click at [722, 233] on button "Mover para finalizado" at bounding box center [699, 237] width 148 height 19
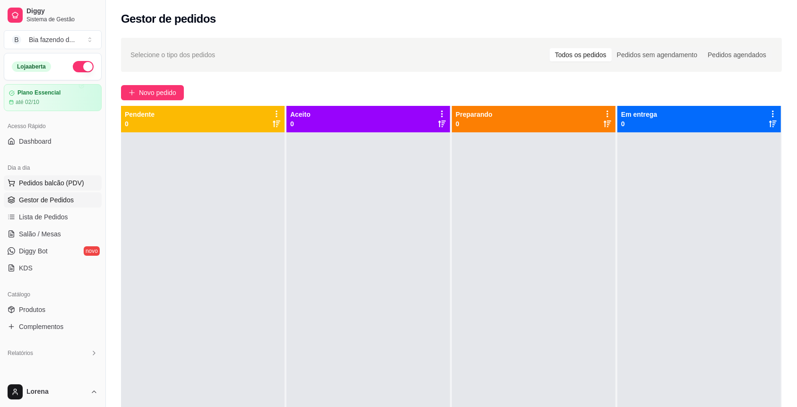
click at [52, 187] on span "Pedidos balcão (PDV)" at bounding box center [51, 182] width 65 height 9
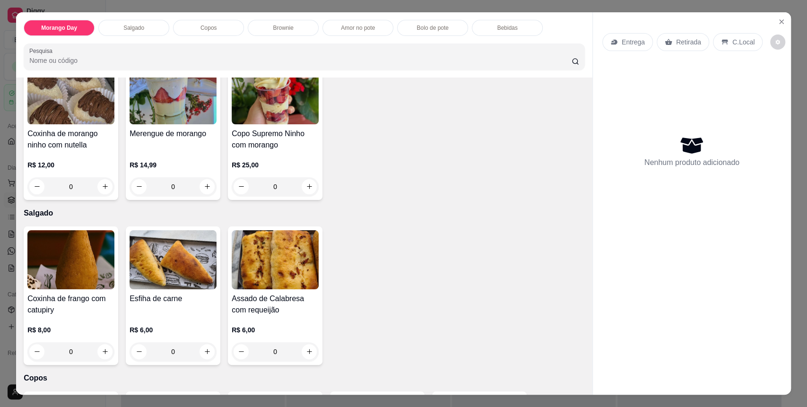
scroll to position [126, 0]
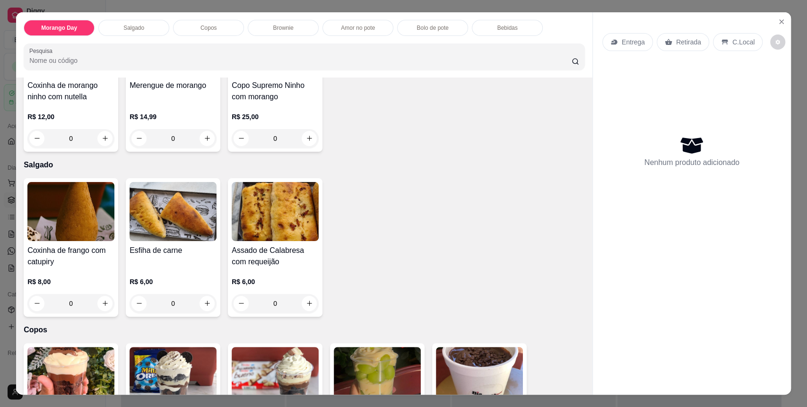
drag, startPoint x: 256, startPoint y: 40, endPoint x: 261, endPoint y: 25, distance: 15.8
click at [259, 28] on div "Morango Day Salgado Copos Brownie Amor no pote Bolo de pote Bebidas Pesquisa" at bounding box center [304, 44] width 576 height 65
click at [261, 25] on div "Brownie" at bounding box center [283, 28] width 71 height 16
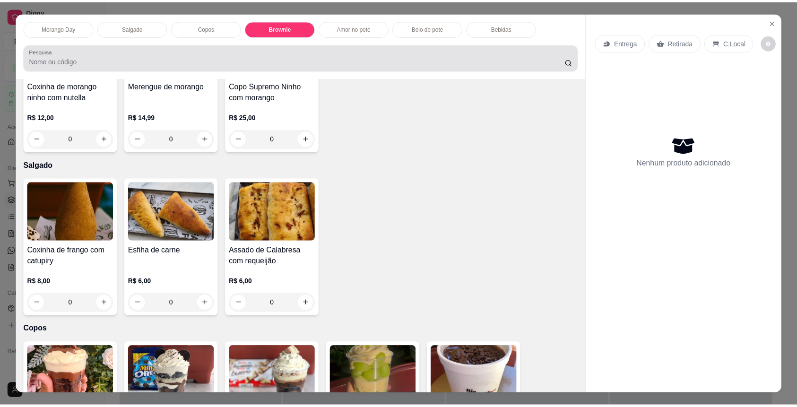
scroll to position [18, 0]
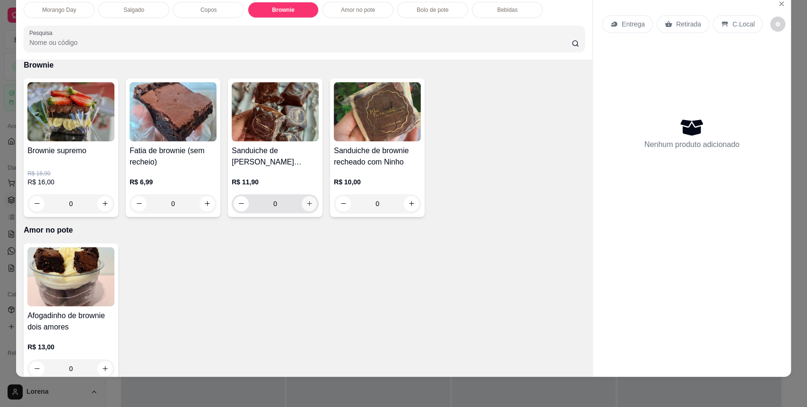
click at [306, 204] on icon "increase-product-quantity" at bounding box center [309, 203] width 7 height 7
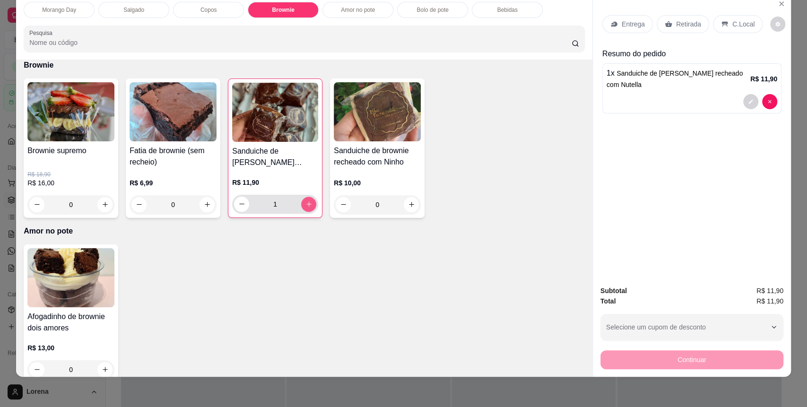
type input "1"
click at [732, 25] on p "C.Local" at bounding box center [743, 23] width 22 height 9
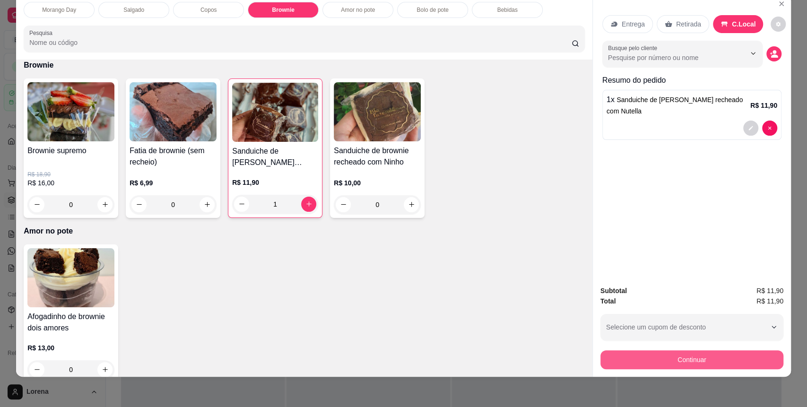
click at [679, 363] on button "Continuar" at bounding box center [691, 359] width 183 height 19
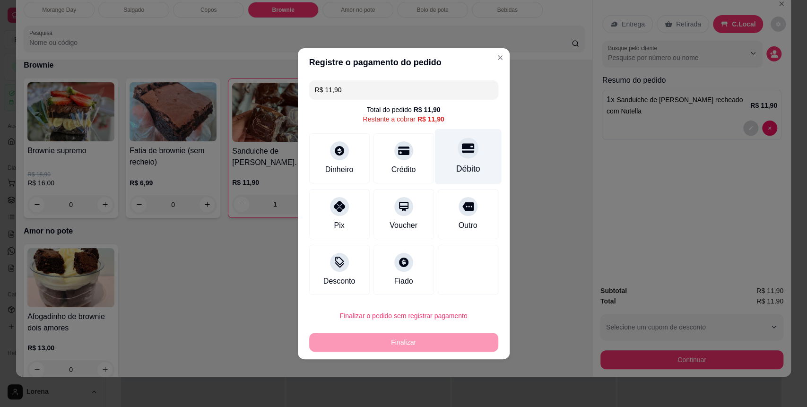
drag, startPoint x: 455, startPoint y: 151, endPoint x: 461, endPoint y: 153, distance: 6.9
click at [461, 149] on icon at bounding box center [467, 148] width 12 height 12
type input "R$ 0,00"
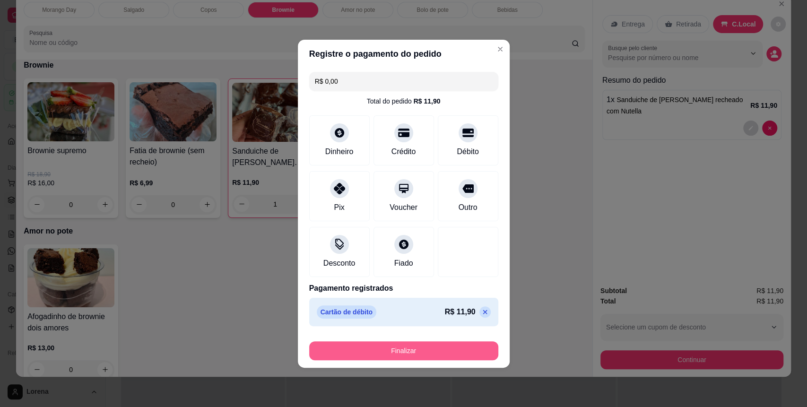
click at [416, 343] on button "Finalizar" at bounding box center [403, 350] width 189 height 19
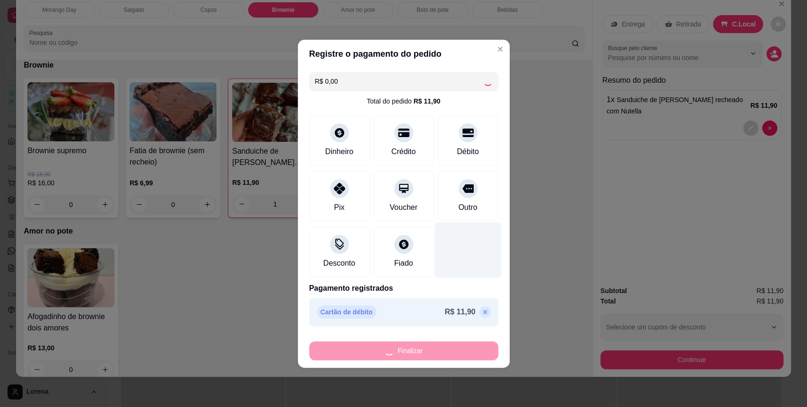
type input "0"
type input "-R$ 11,90"
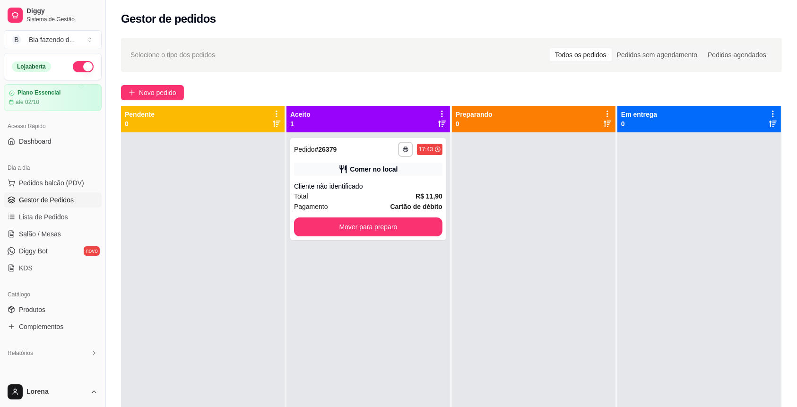
click at [532, 214] on div at bounding box center [533, 335] width 163 height 407
click at [426, 232] on button "Mover para preparo" at bounding box center [368, 226] width 148 height 19
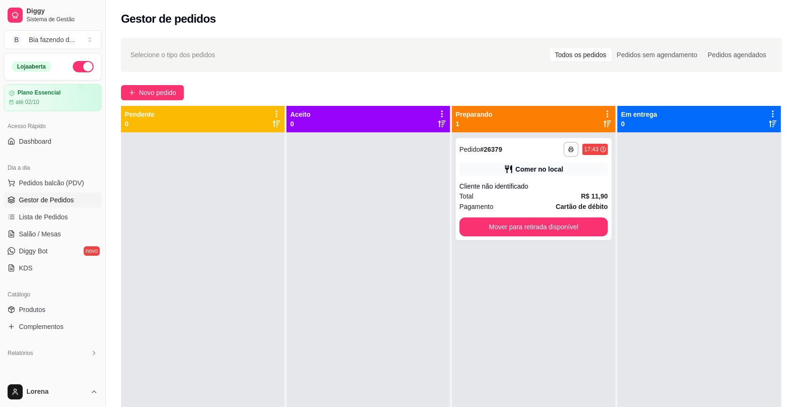
click at [396, 186] on div at bounding box center [367, 335] width 163 height 407
click at [474, 220] on button "Mover para retirada disponível" at bounding box center [533, 226] width 148 height 19
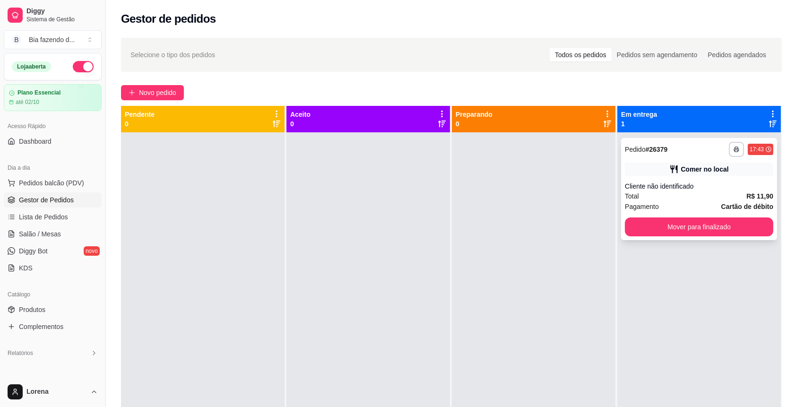
click at [720, 216] on div "**********" at bounding box center [699, 189] width 156 height 102
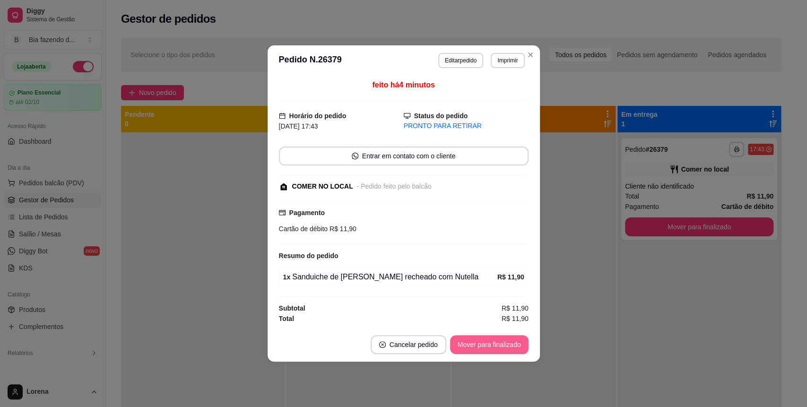
click at [512, 339] on button "Mover para finalizado" at bounding box center [489, 344] width 78 height 19
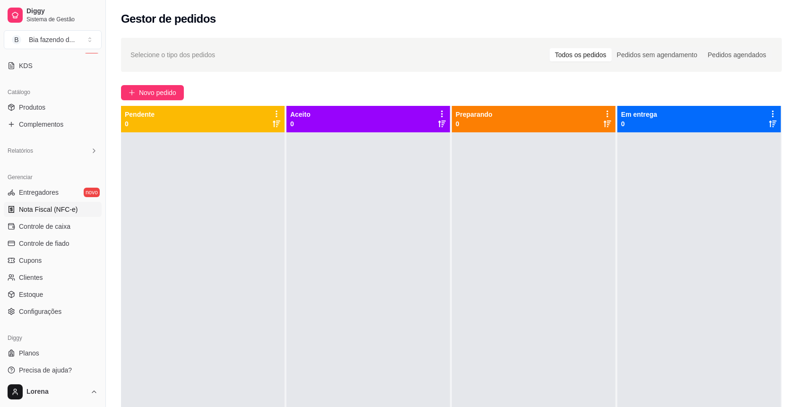
scroll to position [206, 0]
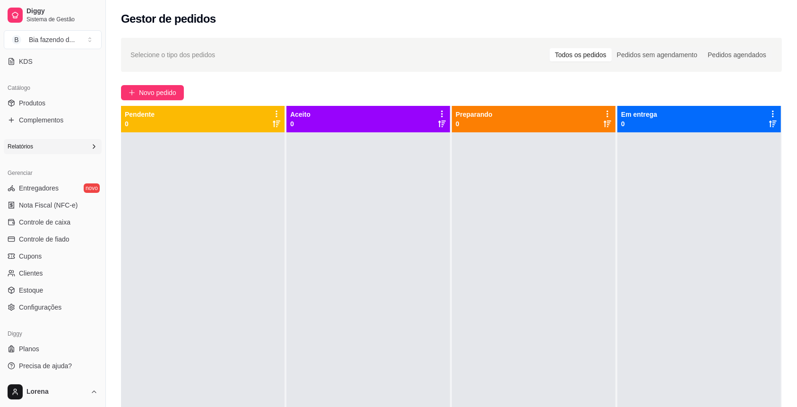
click at [47, 148] on div "Relatórios" at bounding box center [53, 146] width 98 height 15
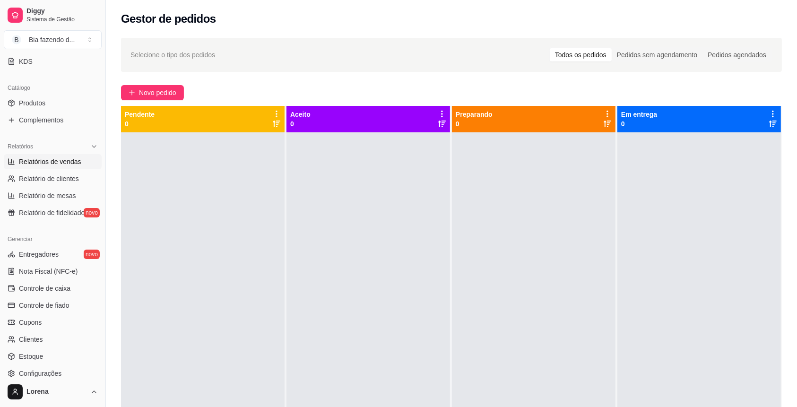
click at [56, 168] on link "Relatórios de vendas" at bounding box center [53, 161] width 98 height 15
select select "ALL"
select select "0"
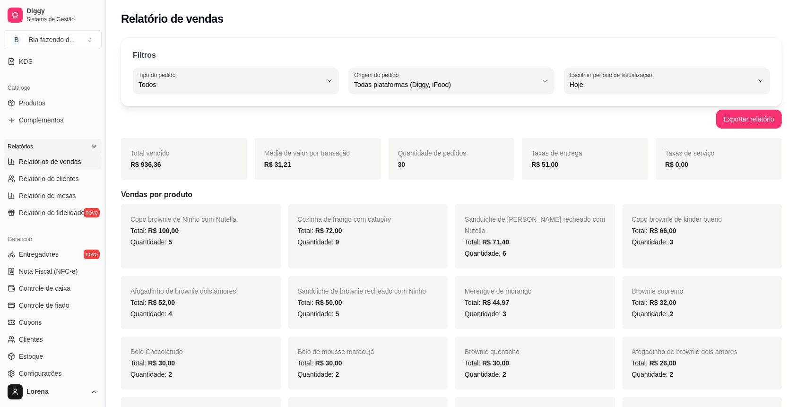
click at [63, 144] on div "Relatórios" at bounding box center [53, 146] width 98 height 15
